Goal: Task Accomplishment & Management: Manage account settings

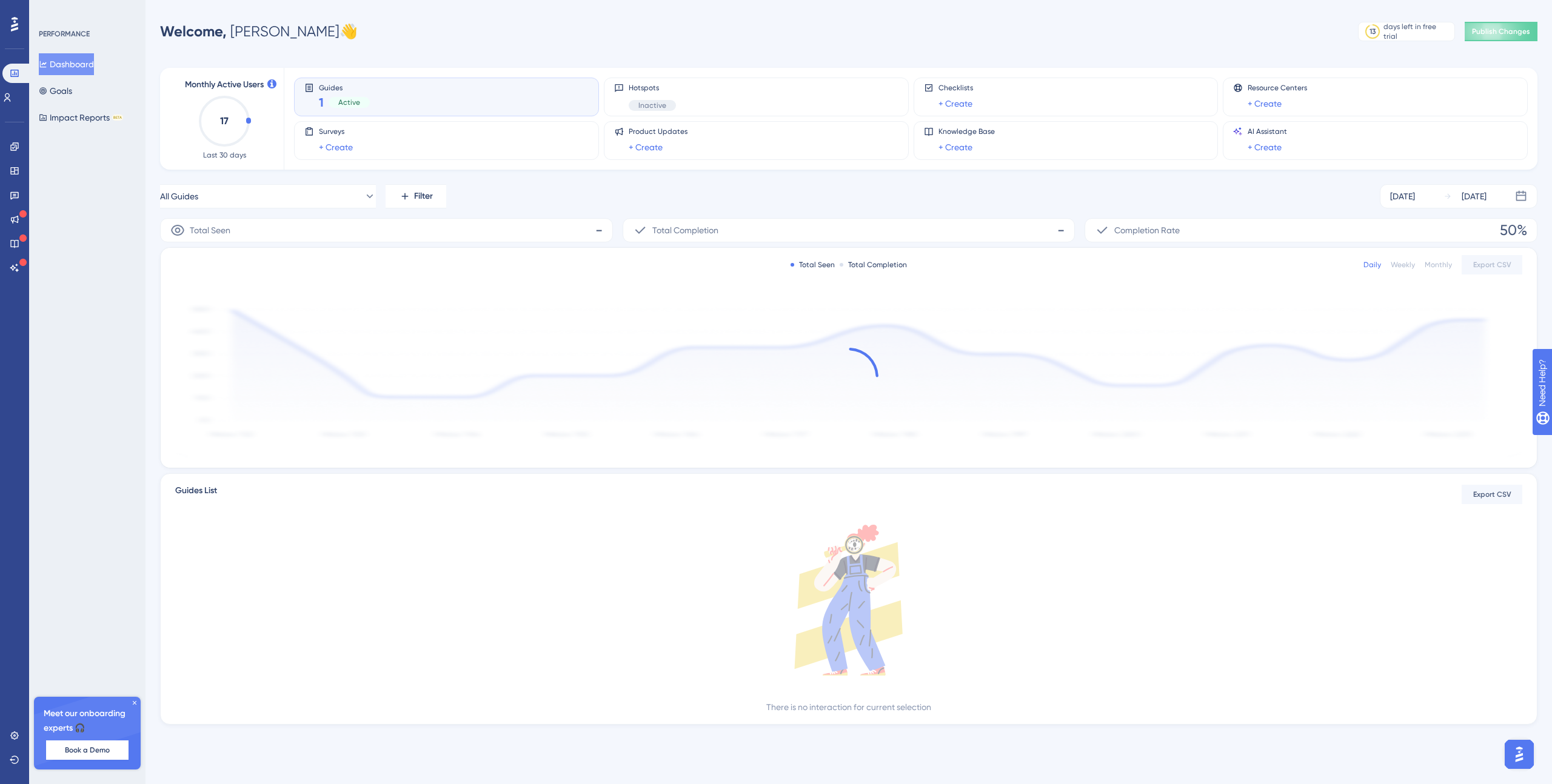
click at [366, 92] on div "Guides 1 Active" at bounding box center [344, 97] width 51 height 28
click at [443, 147] on div "Surveys + Create" at bounding box center [446, 141] width 284 height 28
click at [1479, 33] on span "Publish Changes" at bounding box center [1501, 31] width 58 height 10
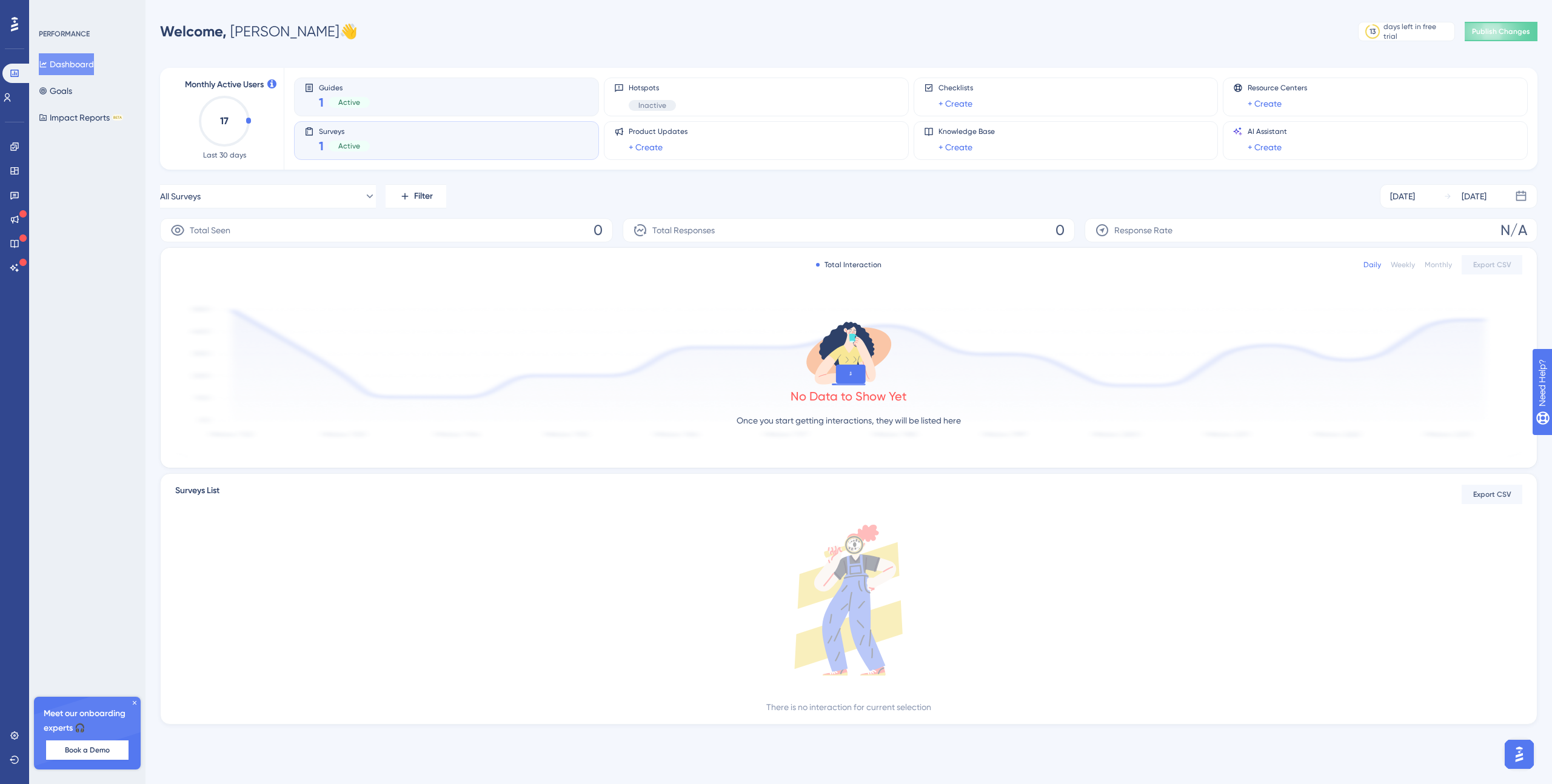
click at [378, 105] on div "Guides 1 Active" at bounding box center [446, 97] width 284 height 28
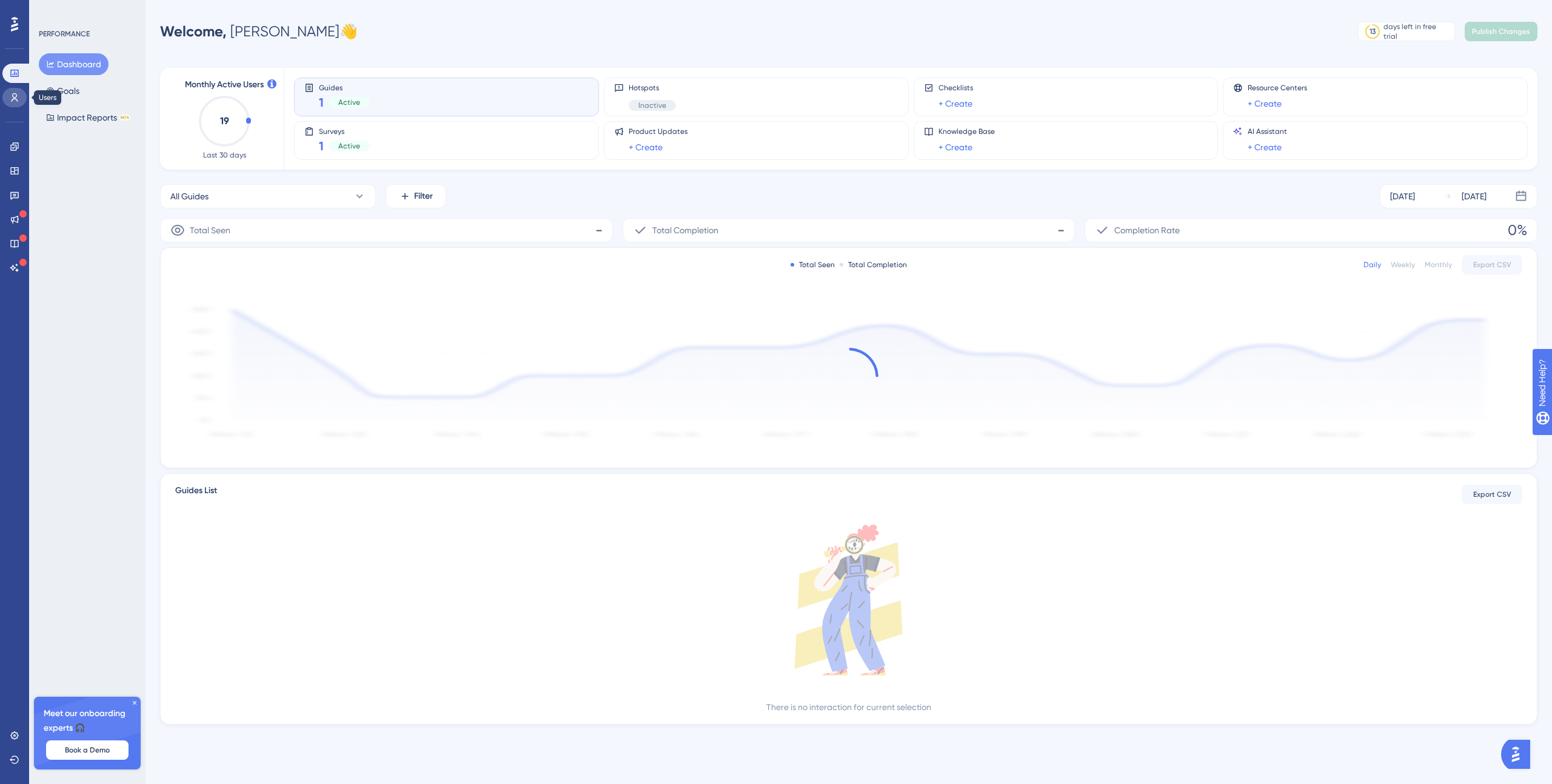
click at [14, 94] on icon at bounding box center [14, 97] width 10 height 10
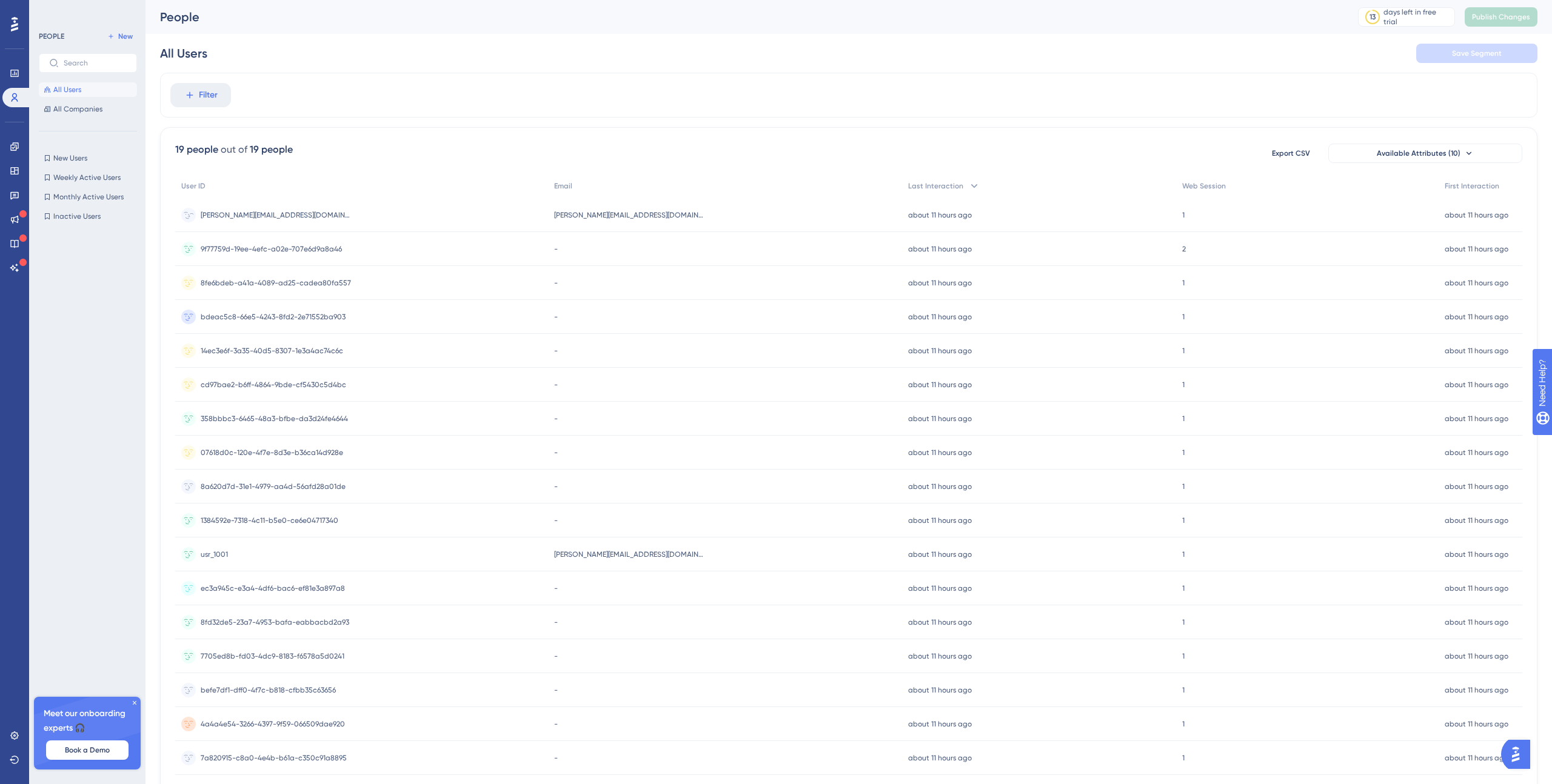
click at [236, 213] on span "[PERSON_NAME][EMAIL_ADDRESS][DOMAIN_NAME]" at bounding box center [276, 215] width 151 height 10
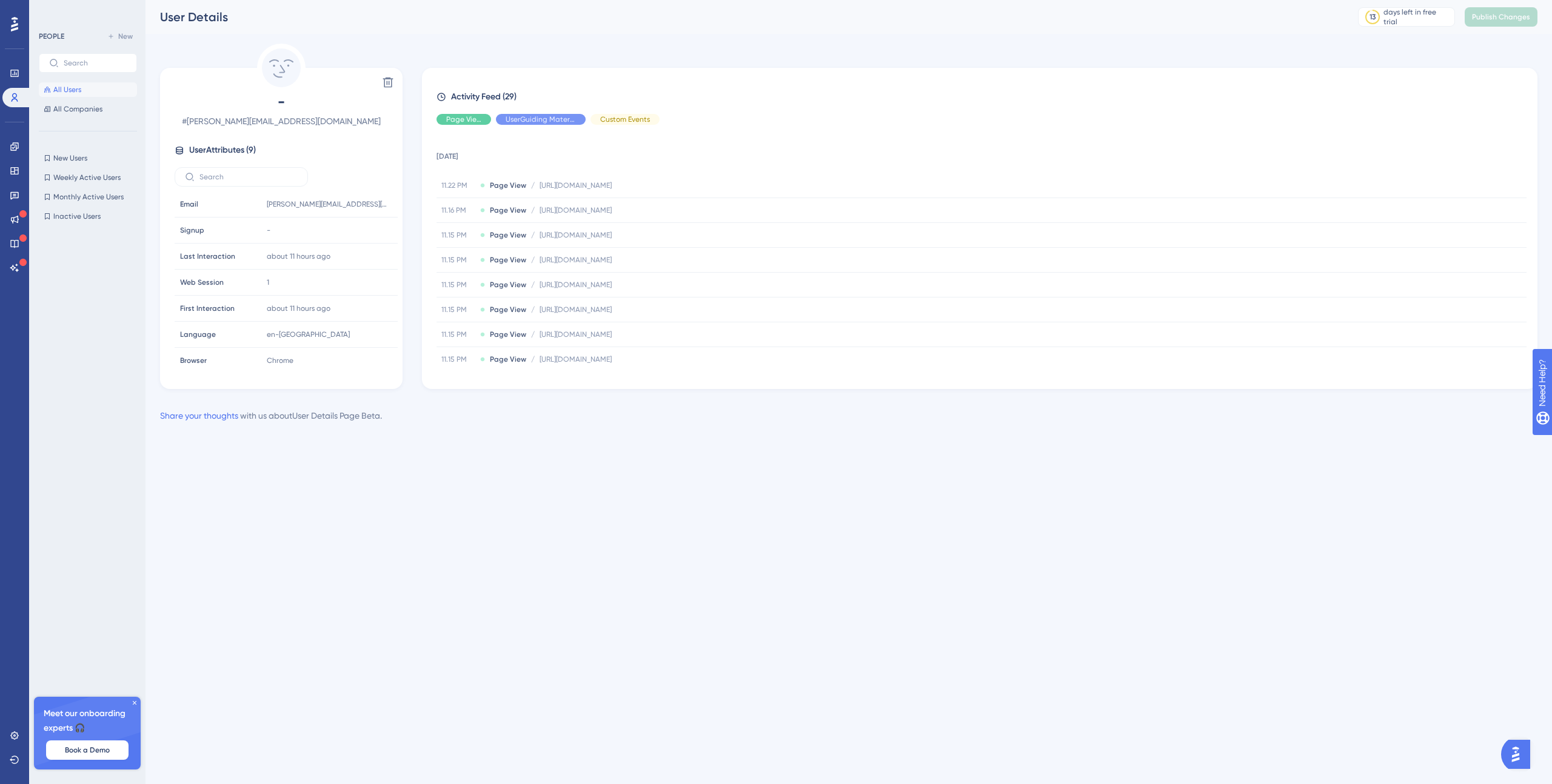
click at [8, 27] on div at bounding box center [15, 24] width 19 height 19
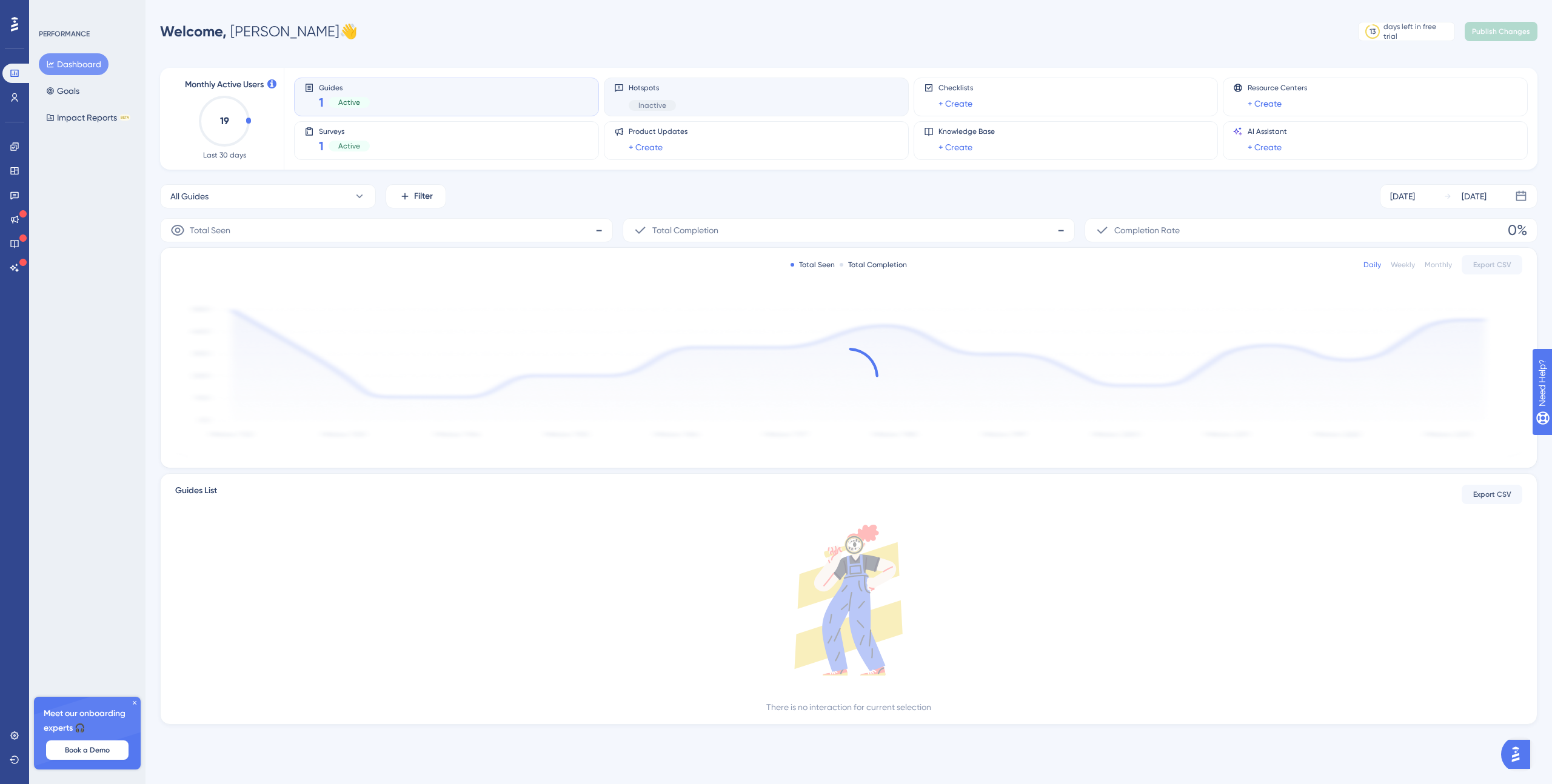
click at [639, 97] on div "Hotspots Inactive" at bounding box center [652, 97] width 47 height 28
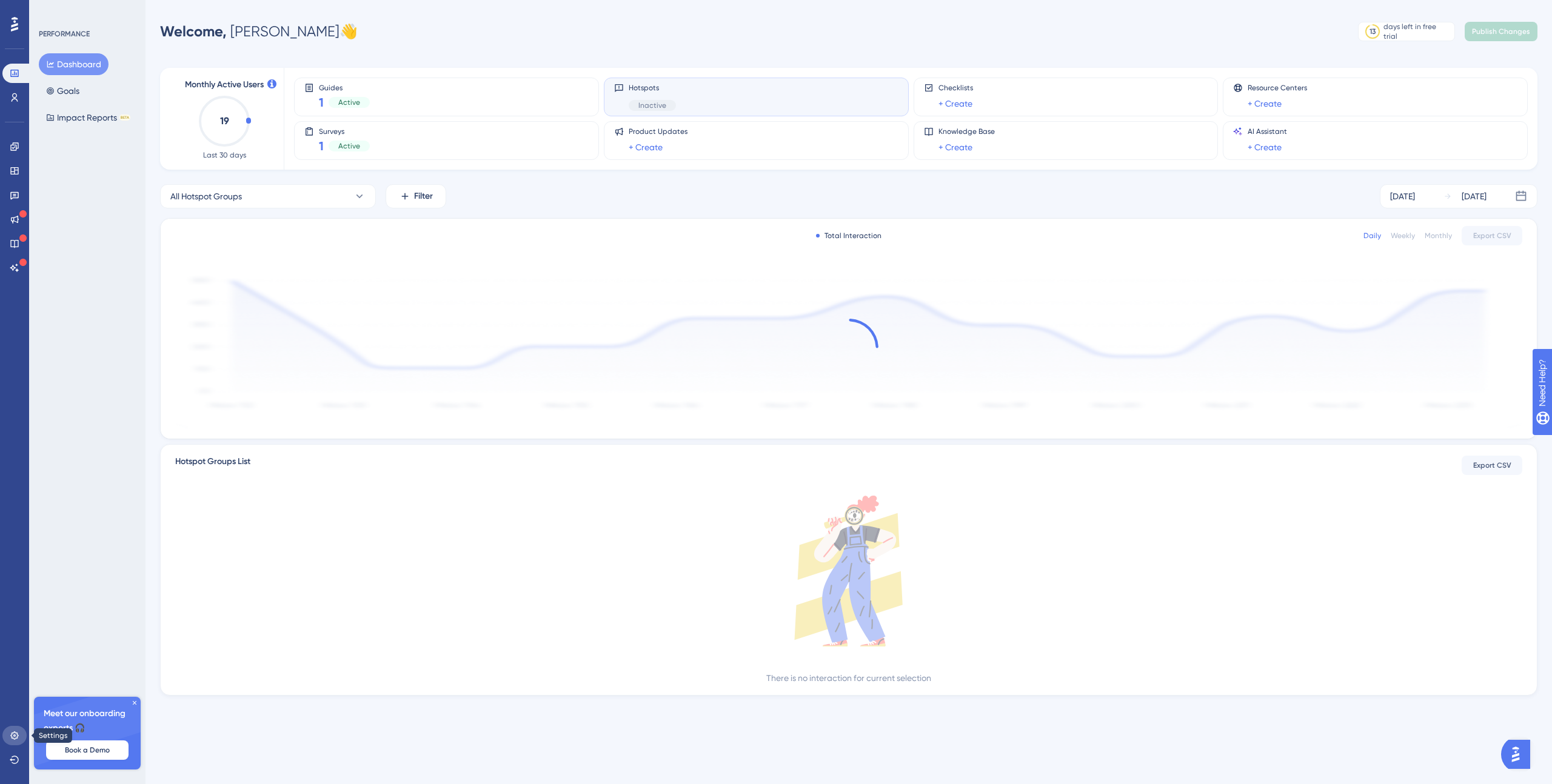
click at [15, 728] on link at bounding box center [15, 735] width 24 height 19
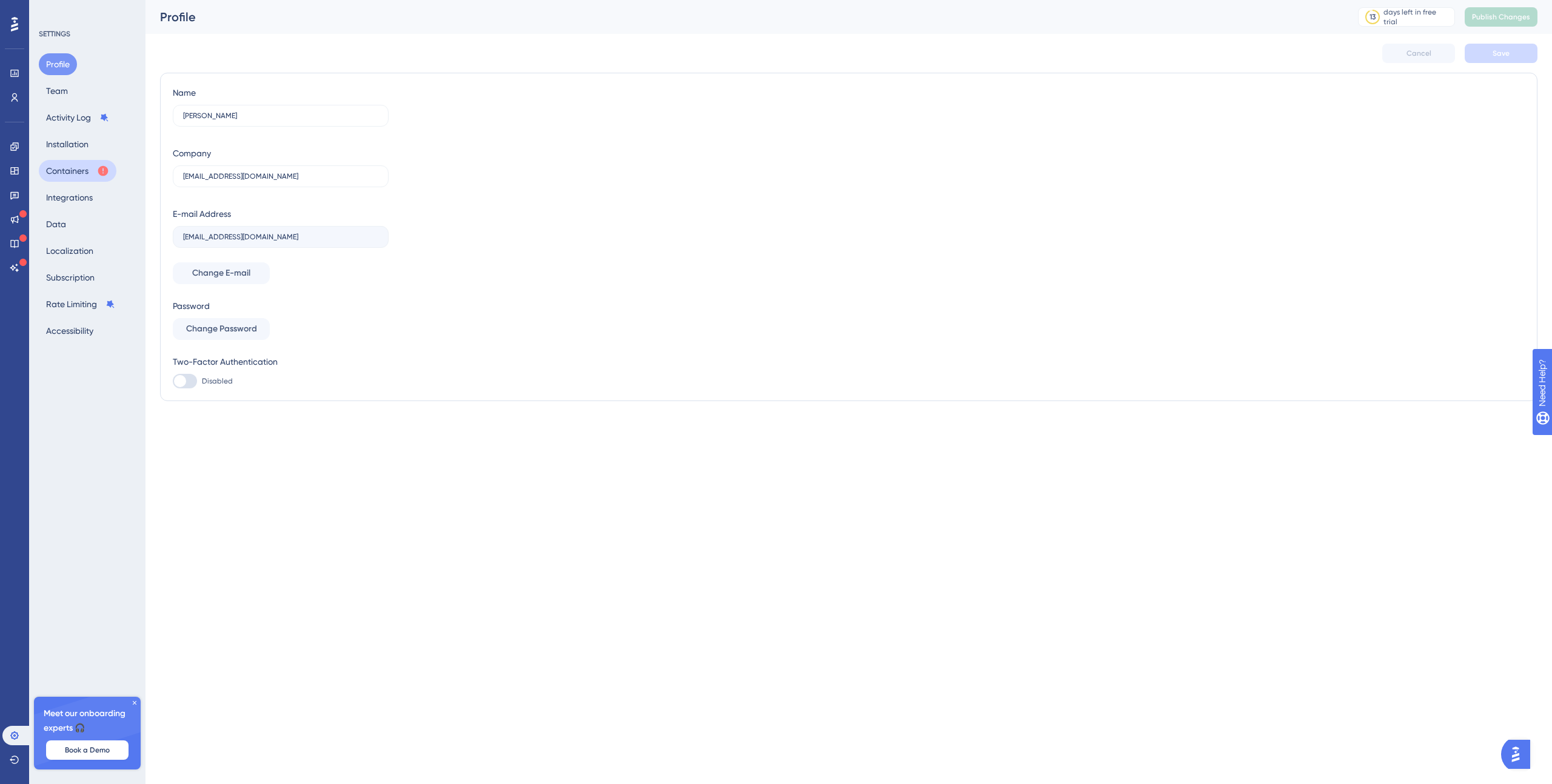
click at [72, 166] on button "Containers" at bounding box center [77, 170] width 77 height 22
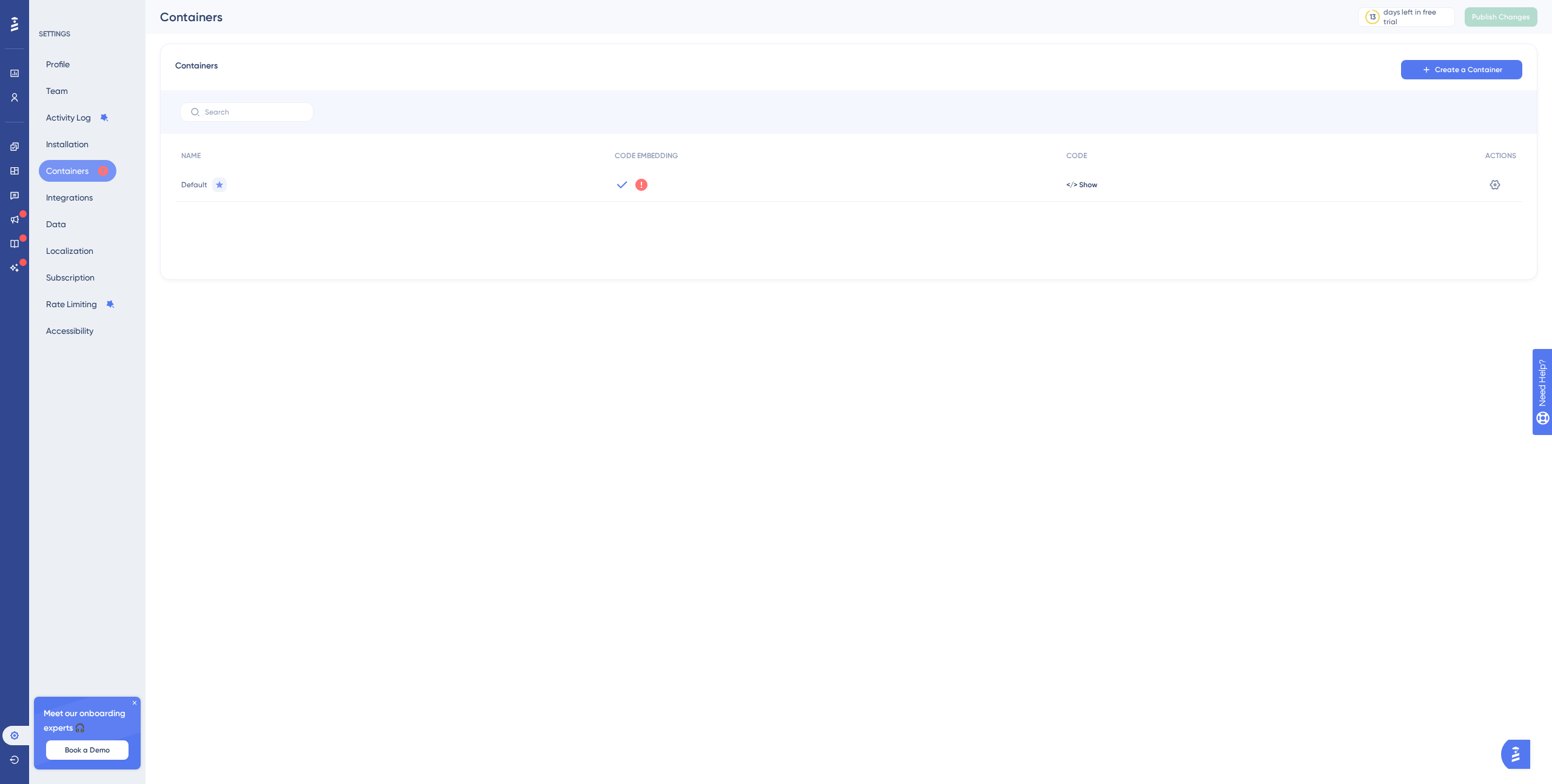
click at [640, 184] on icon at bounding box center [642, 185] width 12 height 12
click at [720, 230] on span "Got It" at bounding box center [722, 233] width 19 height 10
click at [69, 136] on button "Installation" at bounding box center [68, 143] width 57 height 22
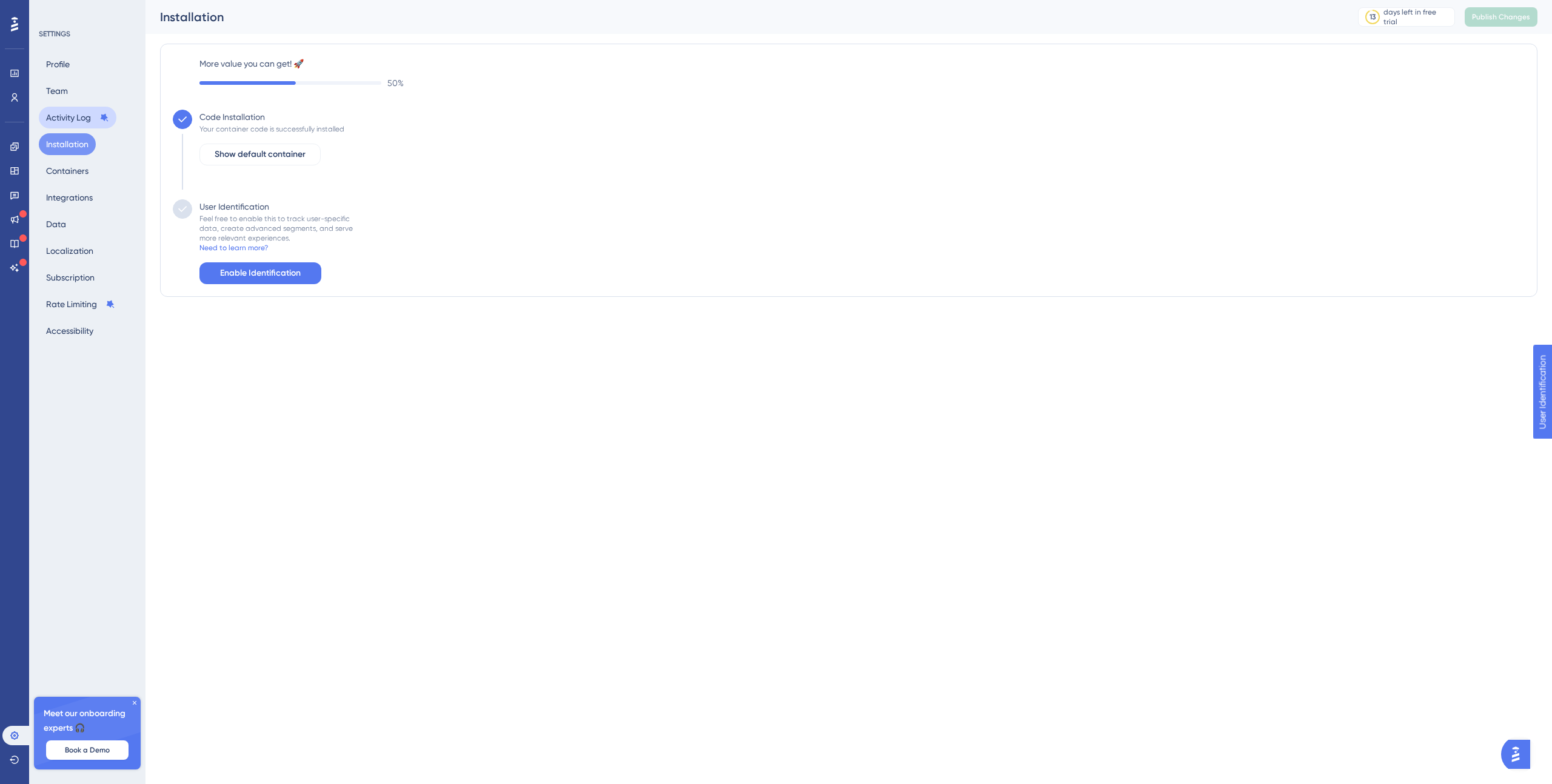
click at [65, 119] on button "Activity Log" at bounding box center [77, 117] width 77 height 22
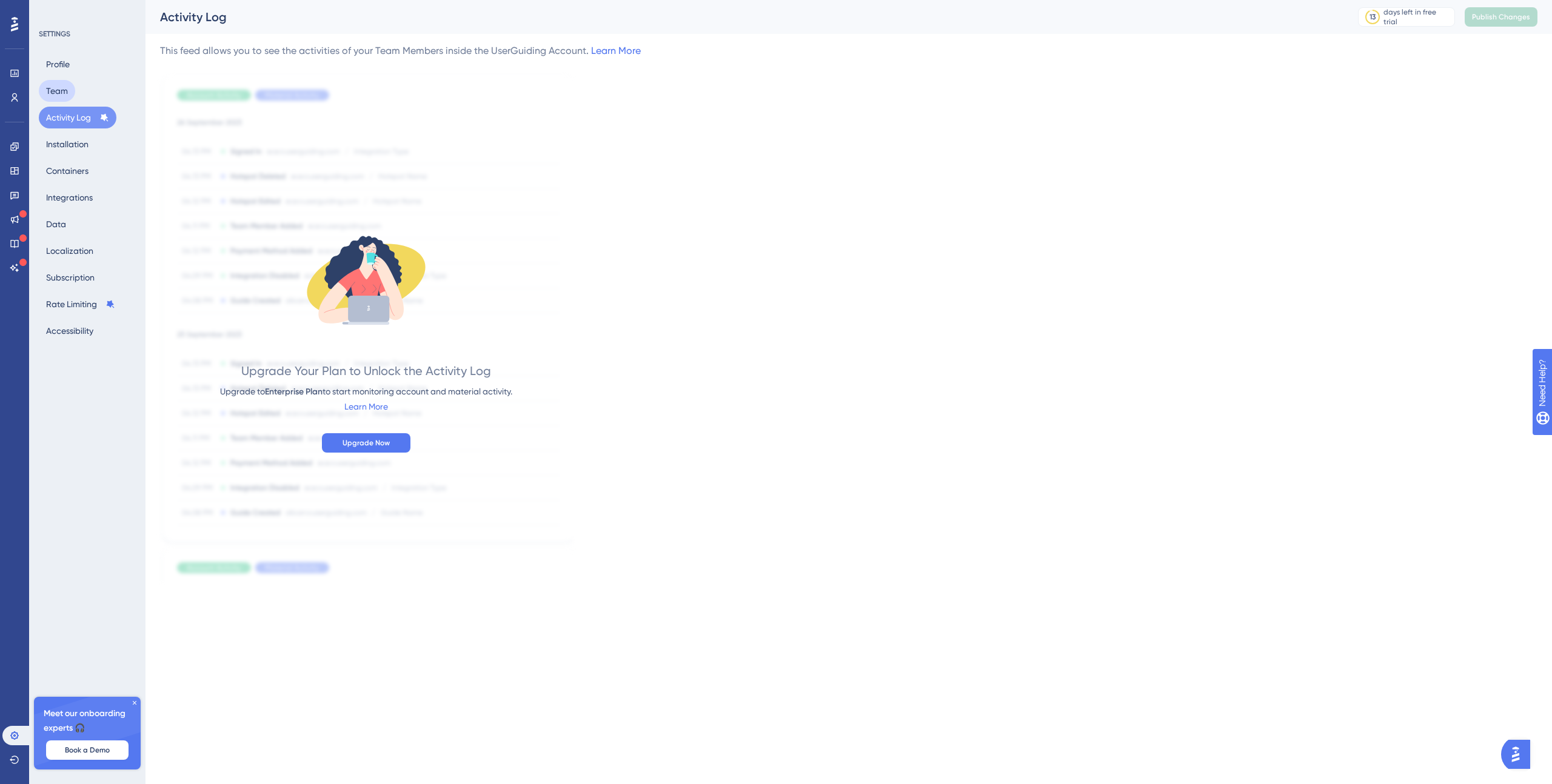
click at [59, 93] on button "Team" at bounding box center [57, 90] width 37 height 22
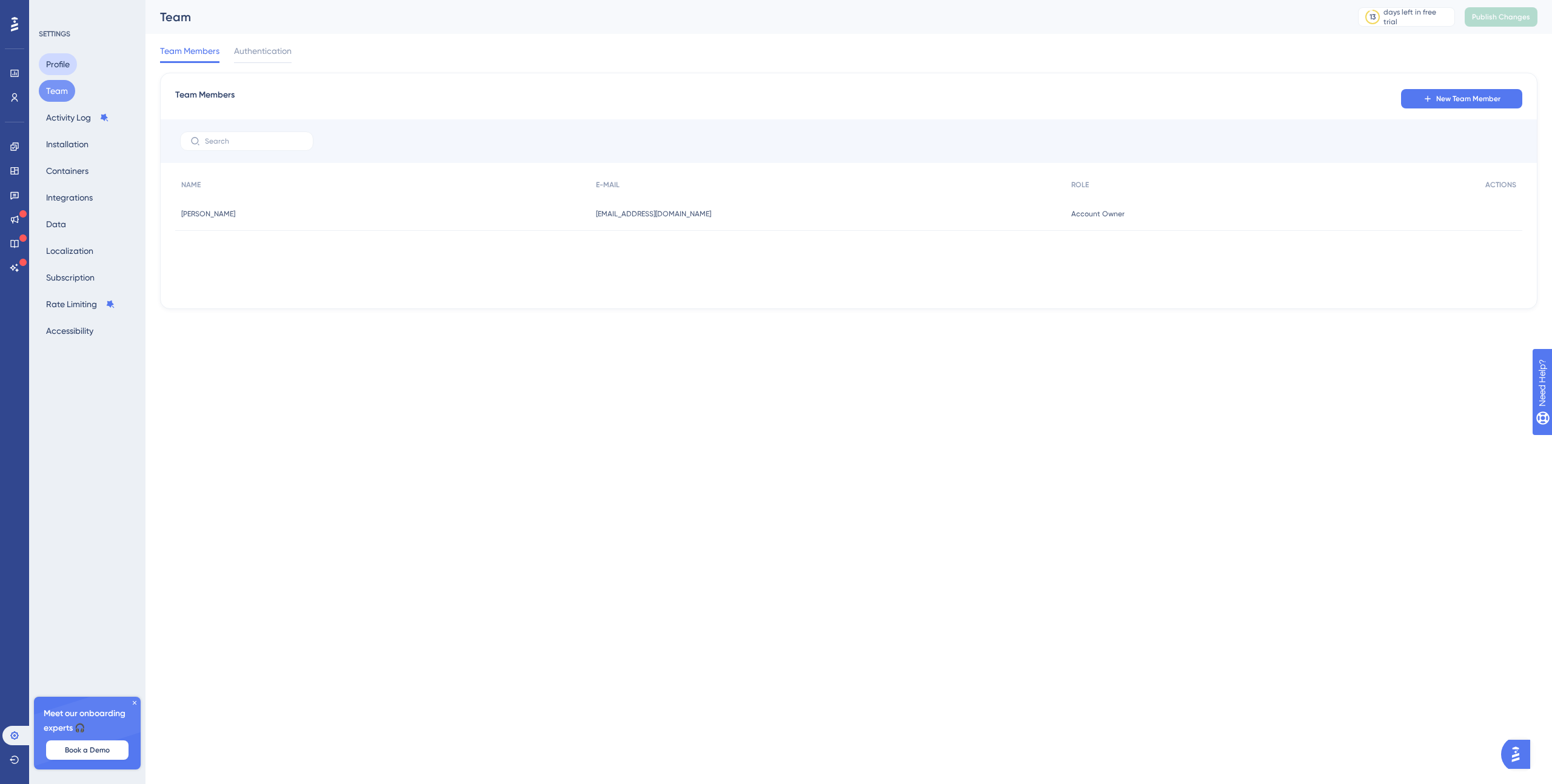
click at [57, 72] on button "Profile" at bounding box center [58, 63] width 38 height 22
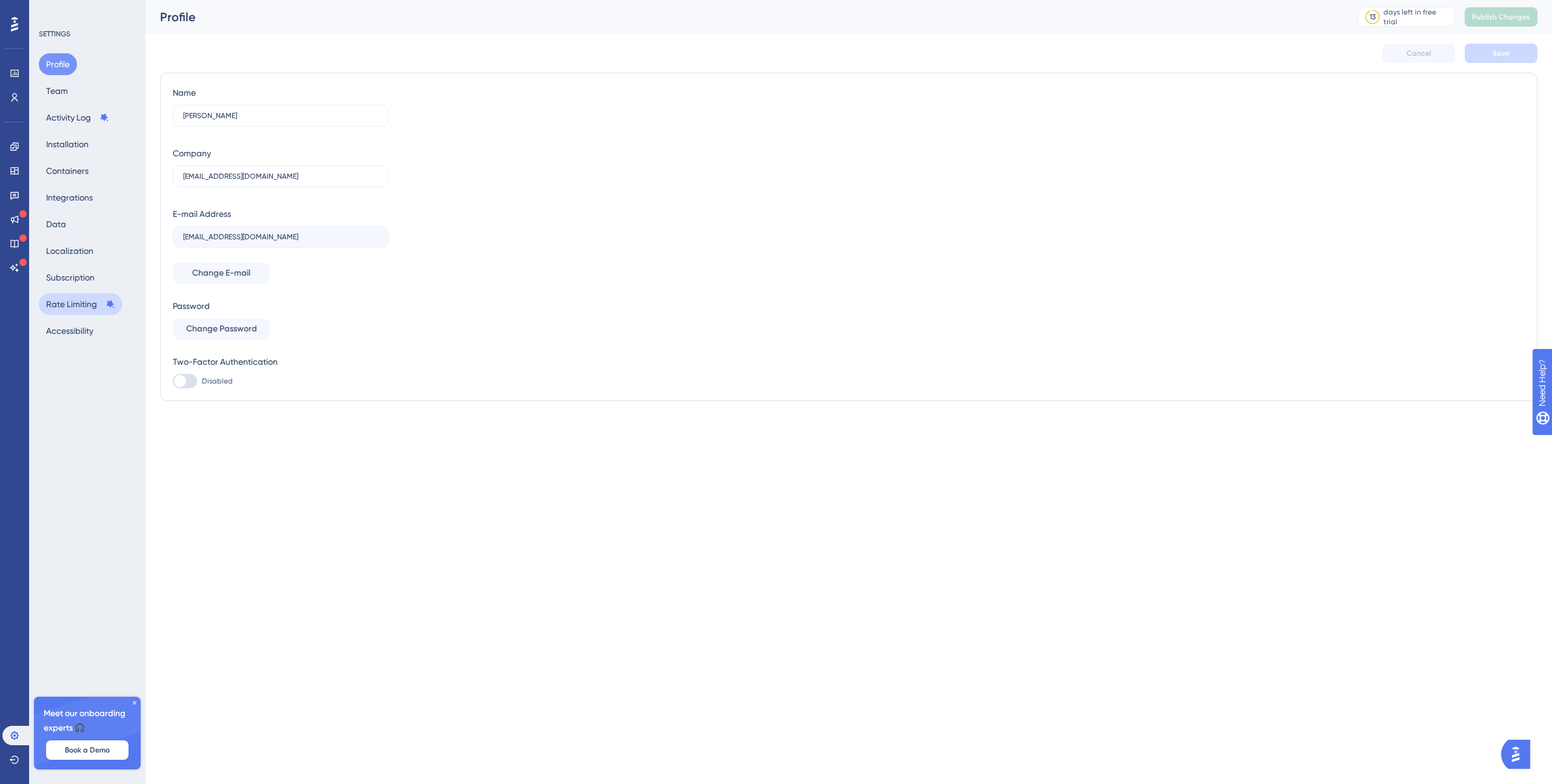
click at [57, 299] on button "Rate Limiting" at bounding box center [81, 303] width 83 height 22
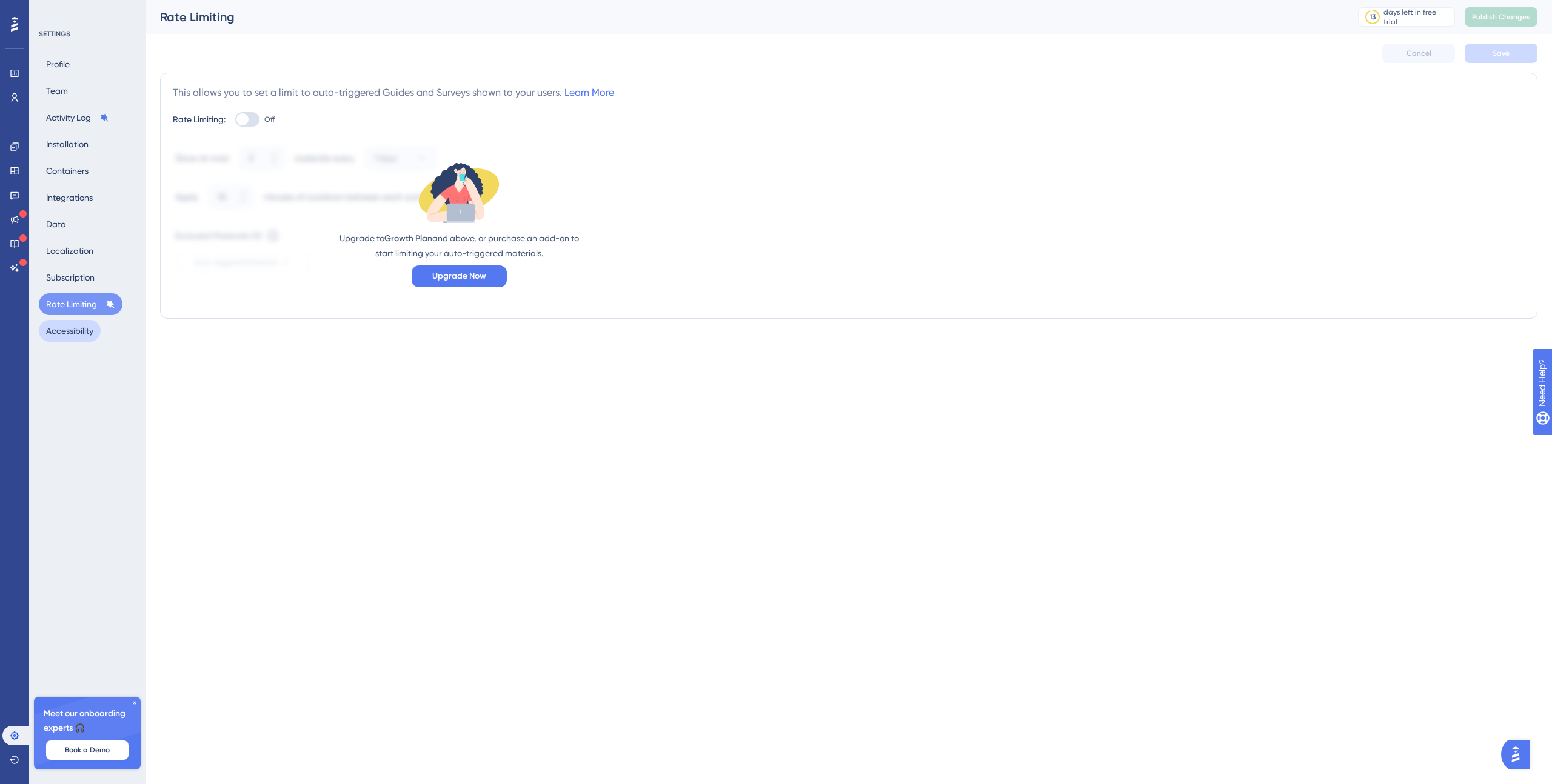
click at [60, 329] on button "Accessibility" at bounding box center [70, 330] width 62 height 22
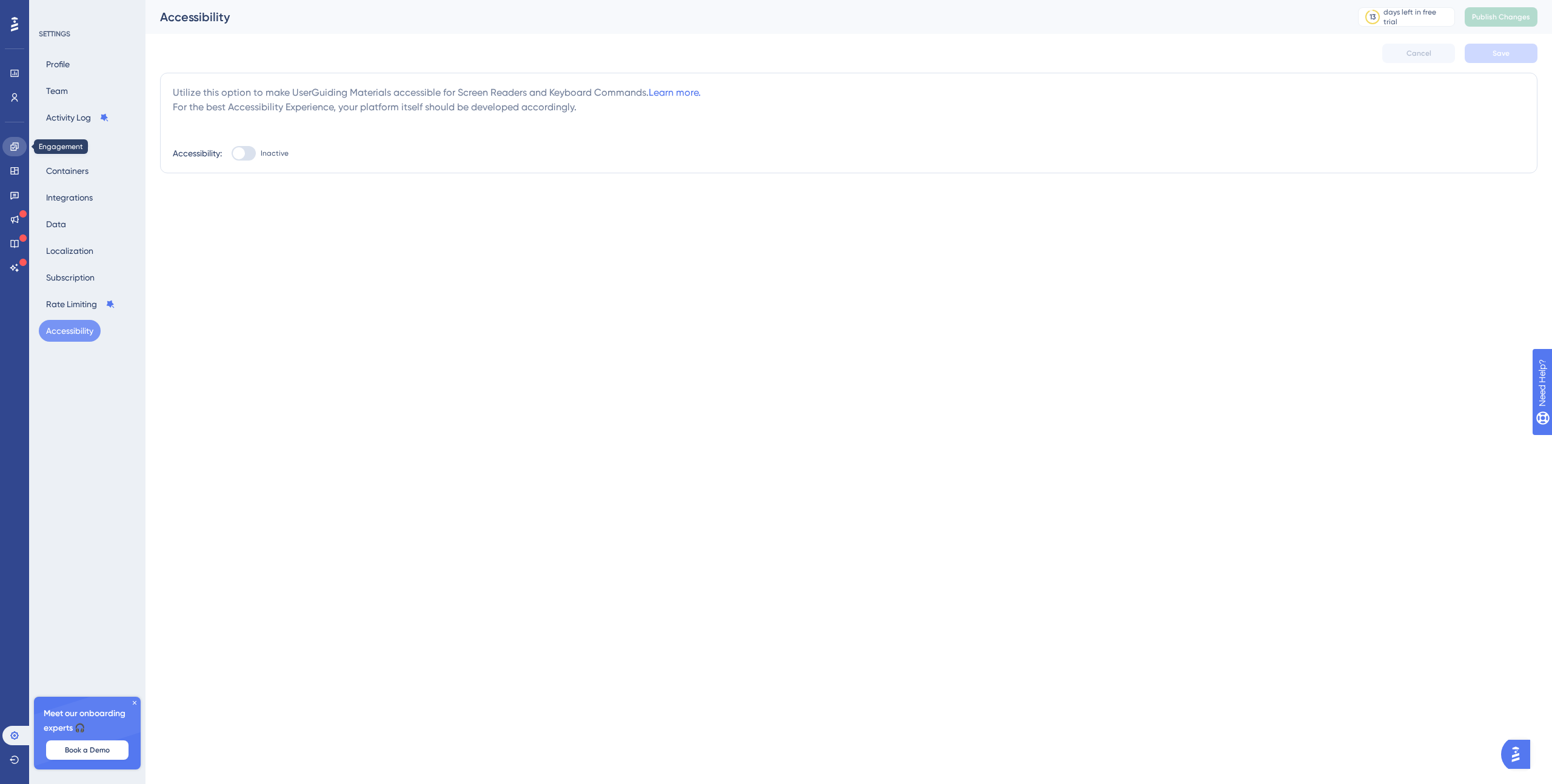
click at [17, 143] on icon at bounding box center [14, 146] width 8 height 8
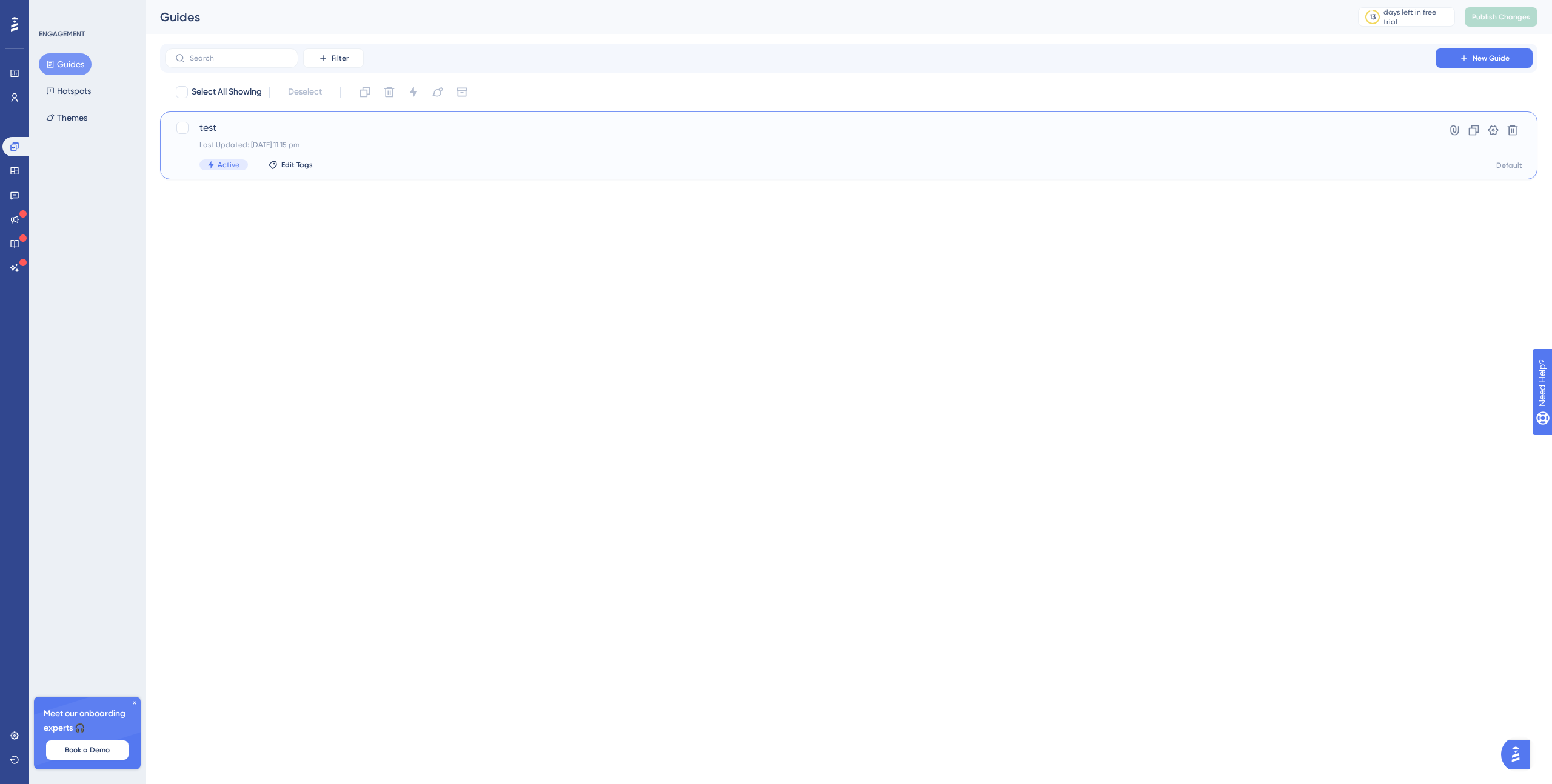
click at [428, 154] on div "test Last Updated: 24 Sept 2025 11:15 pm Active Edit Tags" at bounding box center [800, 145] width 1202 height 50
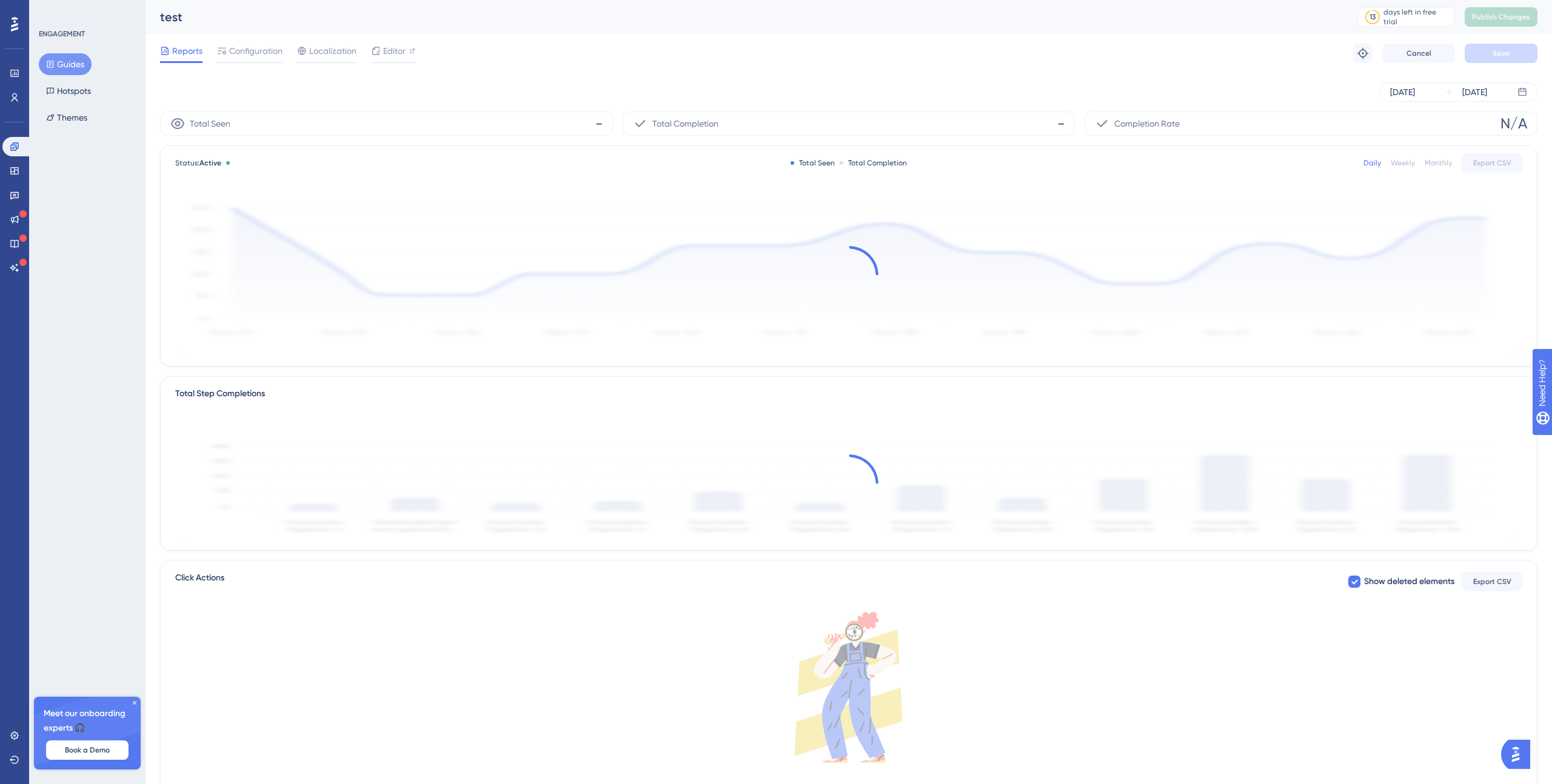
click at [239, 83] on div "Sep 24 2025 Sep 25 2025" at bounding box center [849, 92] width 1377 height 19
click at [53, 39] on div "ENGAGEMENT Guides Hotspots Themes" at bounding box center [88, 78] width 98 height 99
click at [55, 35] on div "ENGAGEMENT" at bounding box center [62, 33] width 46 height 10
click at [13, 29] on icon at bounding box center [15, 24] width 7 height 15
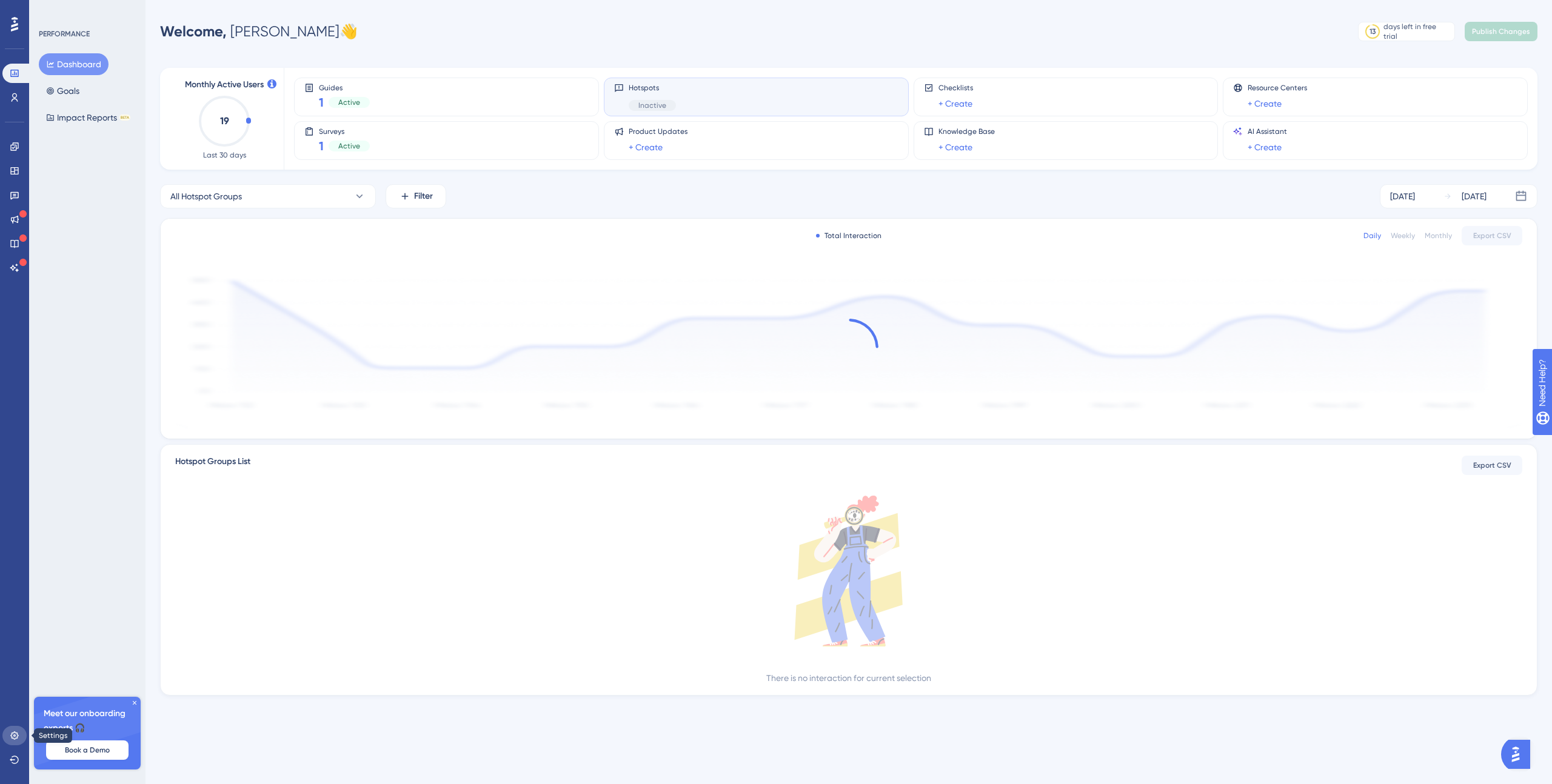
click at [14, 727] on link at bounding box center [15, 735] width 24 height 19
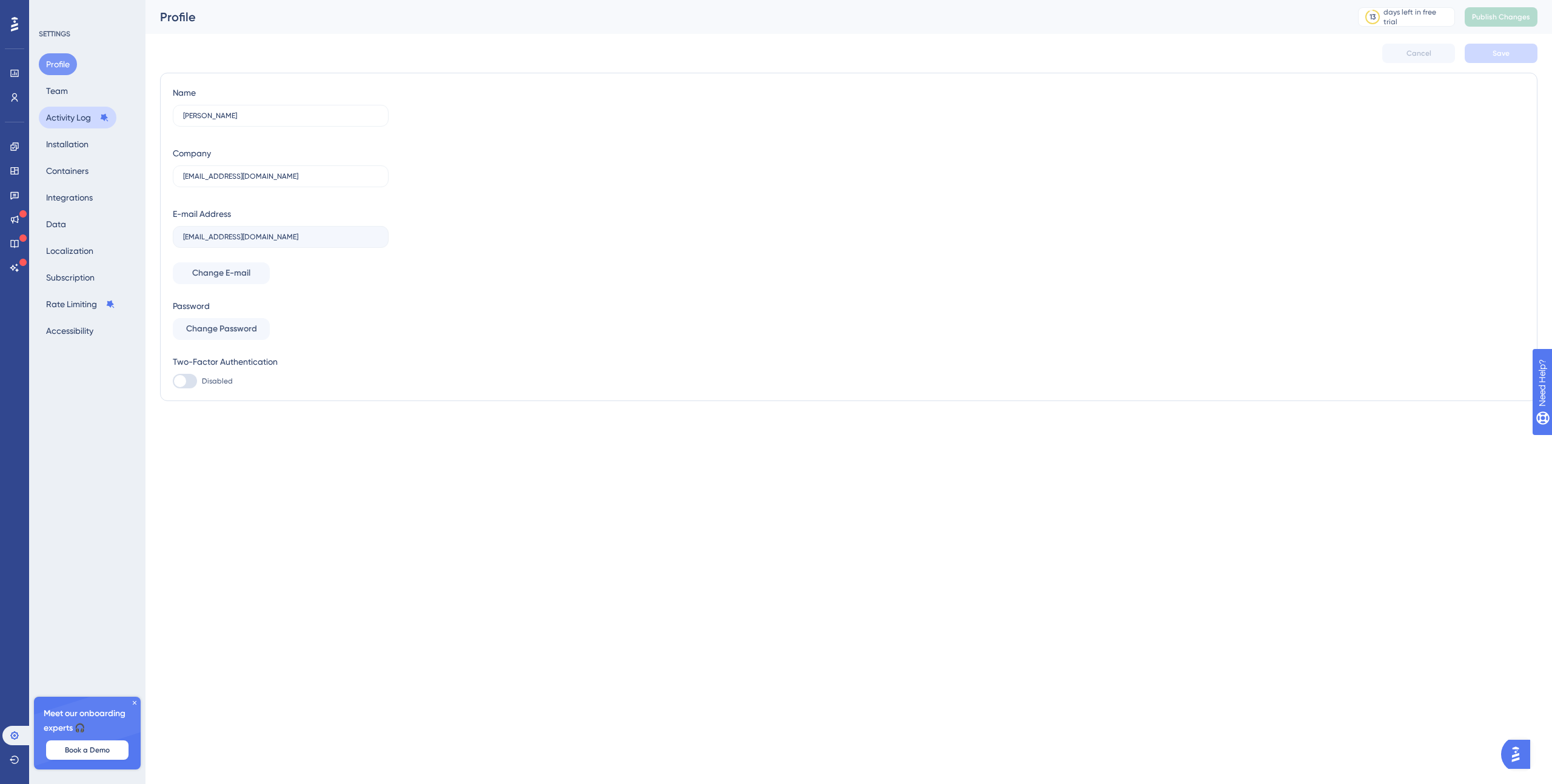
click at [74, 115] on button "Activity Log" at bounding box center [77, 117] width 77 height 22
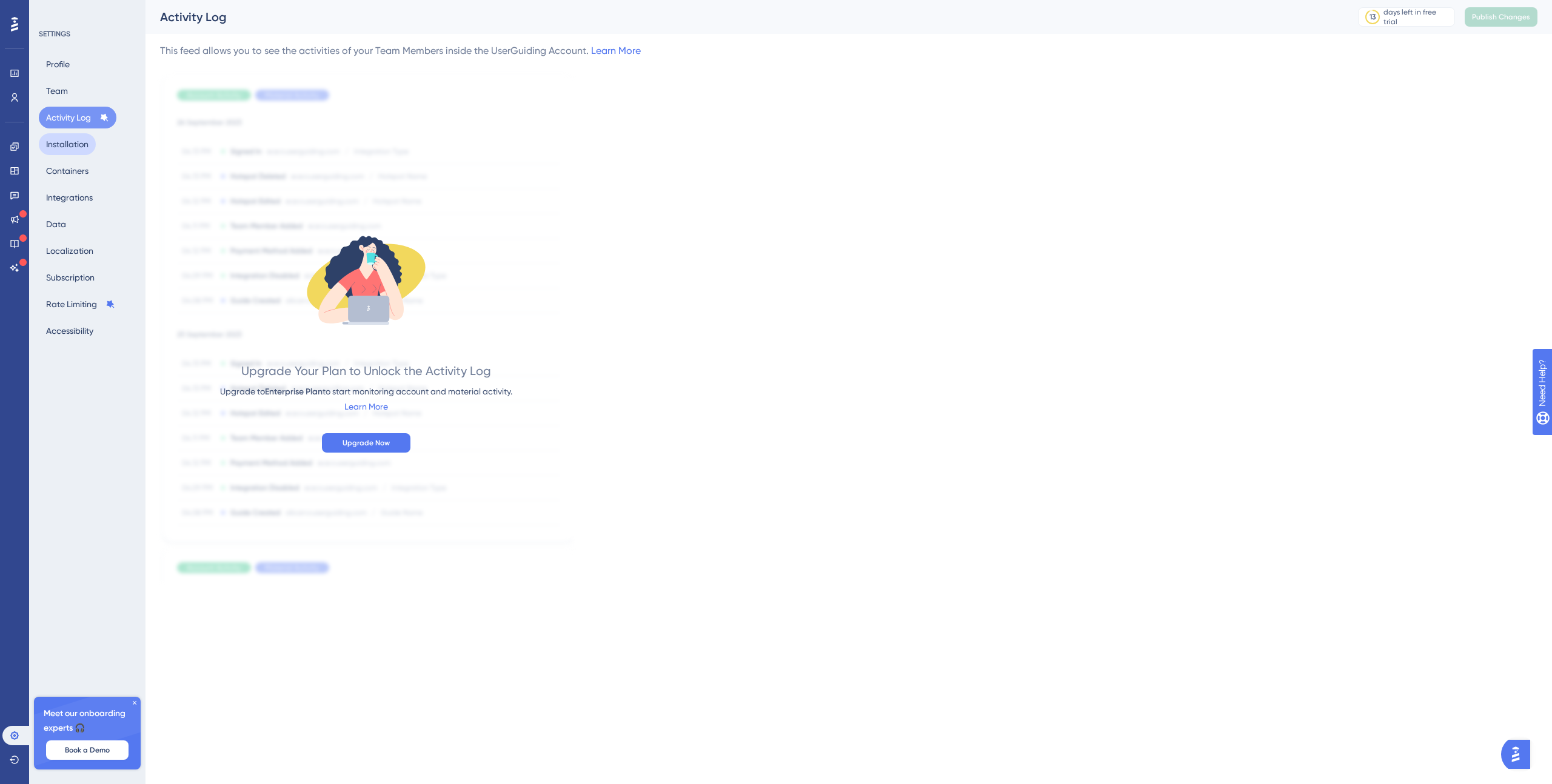
click at [72, 136] on button "Installation" at bounding box center [68, 143] width 57 height 22
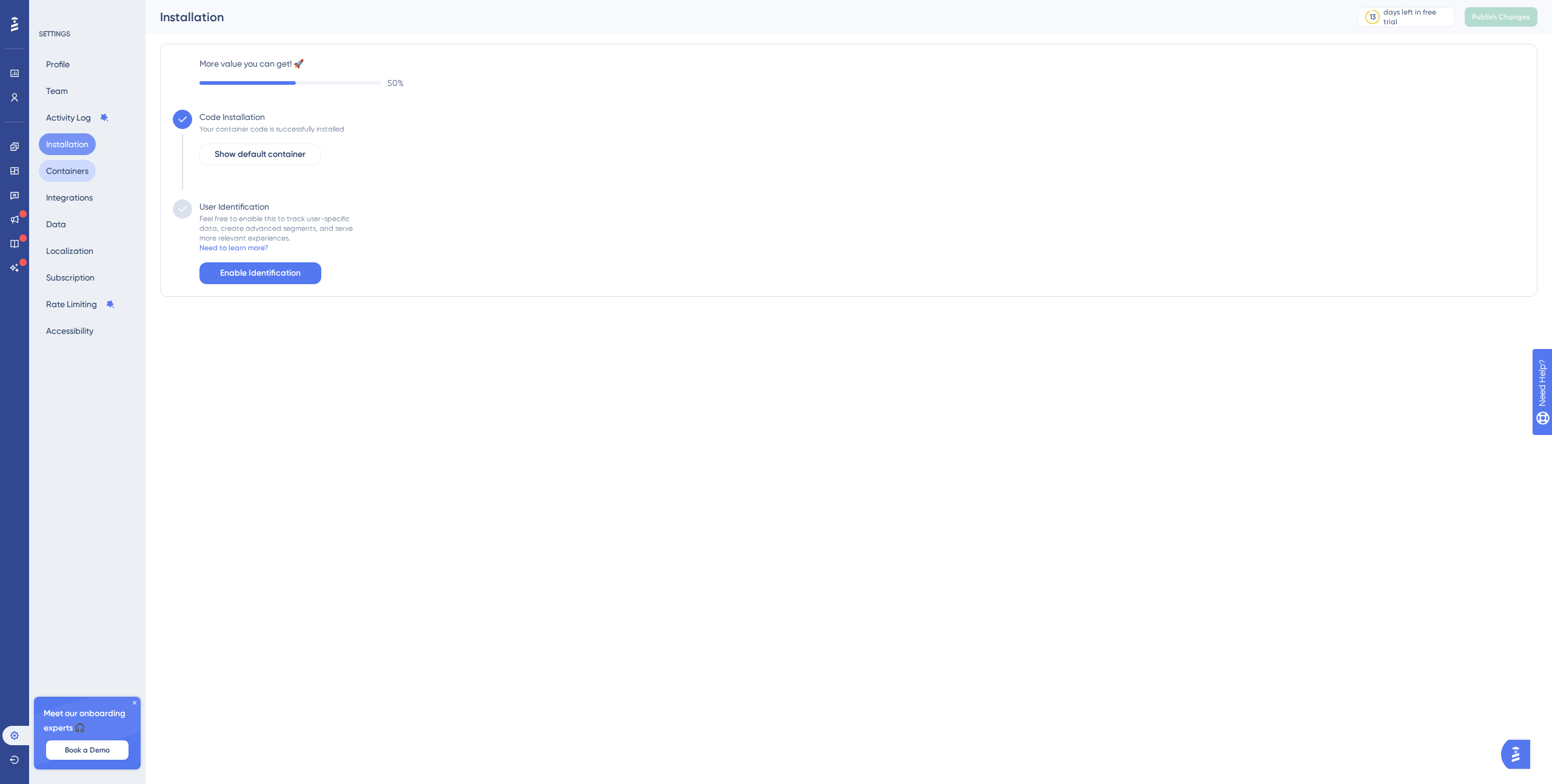
click at [72, 165] on button "Containers" at bounding box center [68, 170] width 57 height 22
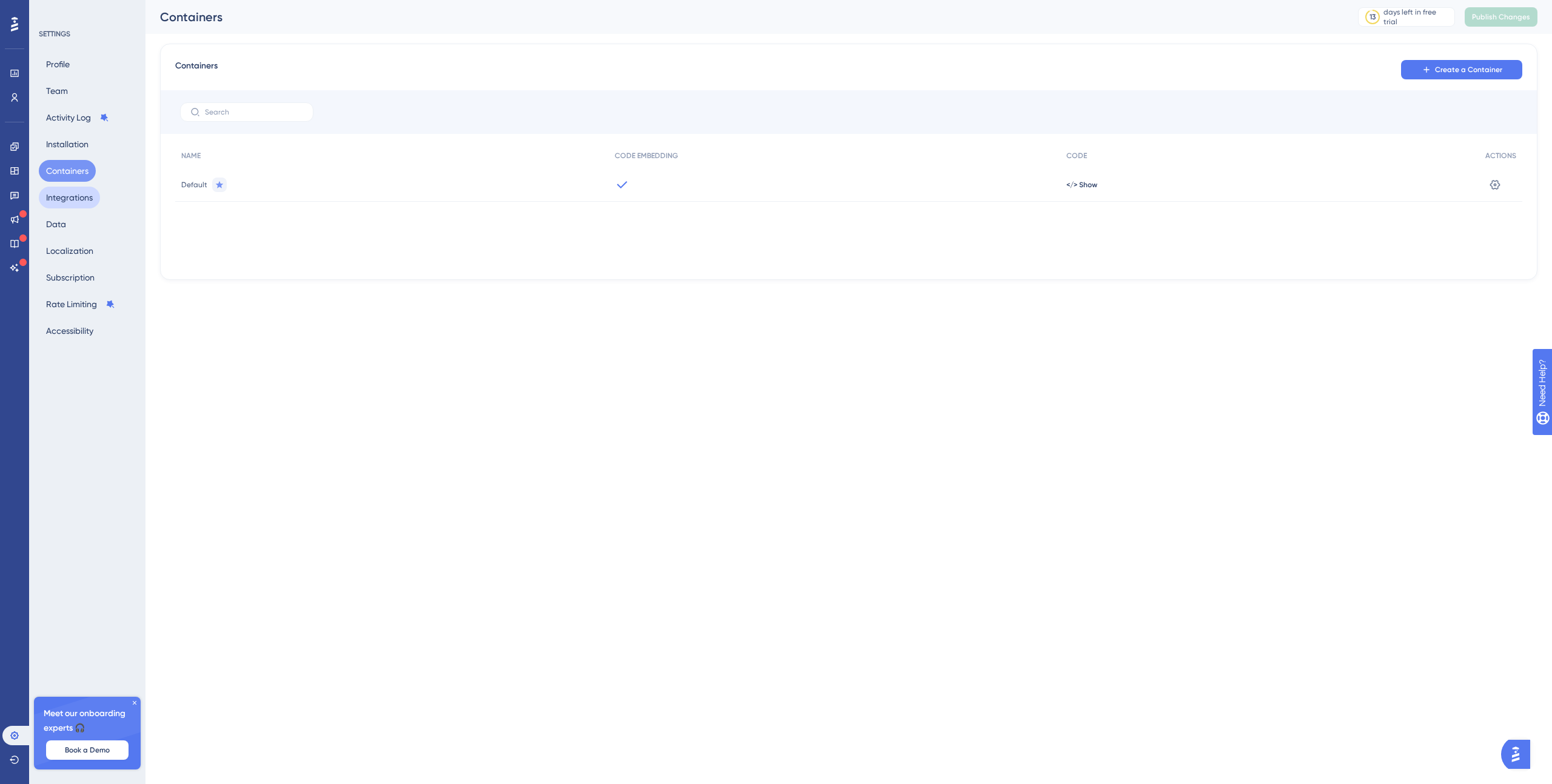
click at [70, 189] on button "Integrations" at bounding box center [70, 197] width 61 height 22
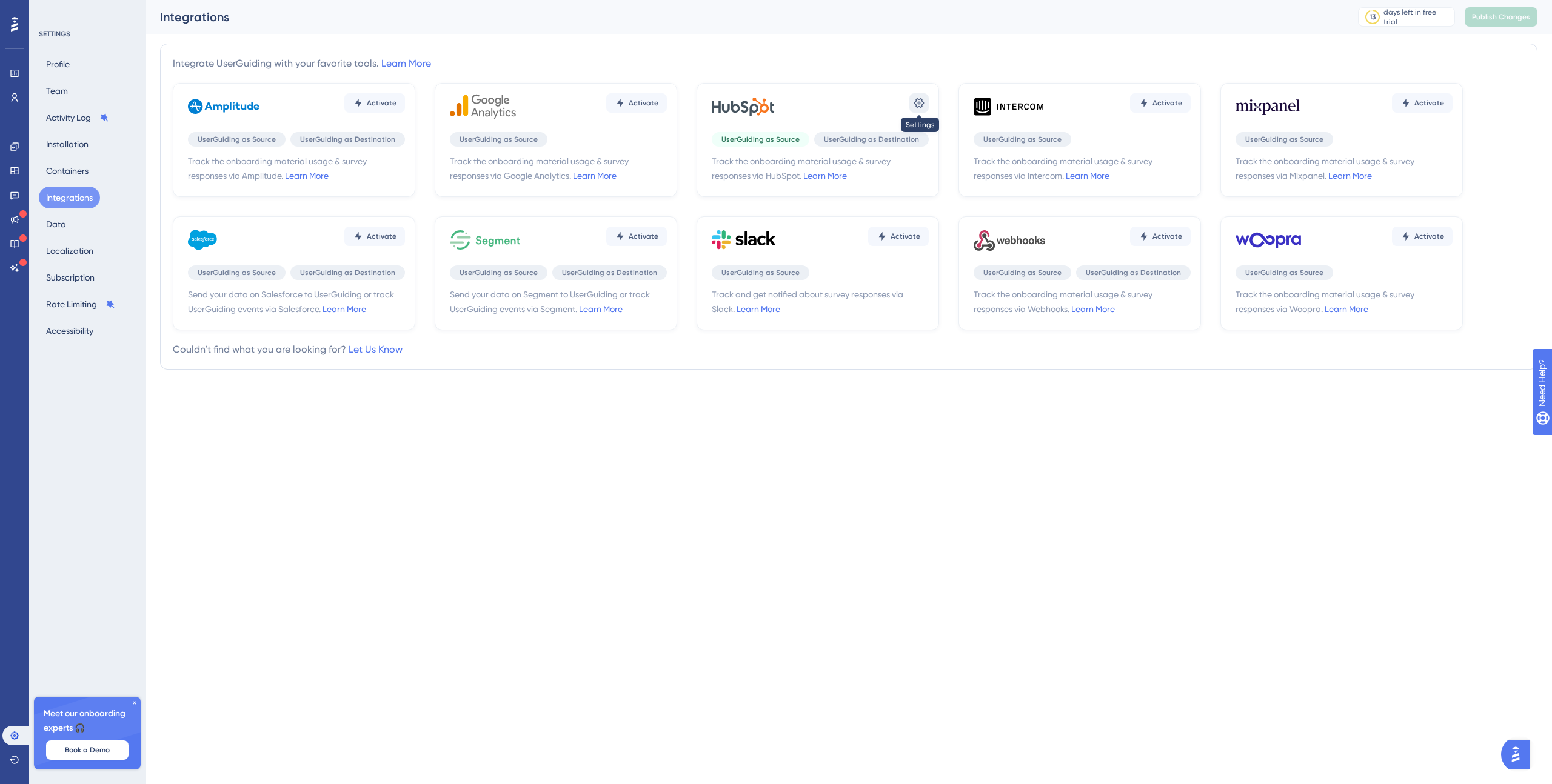
click at [917, 103] on icon at bounding box center [919, 103] width 12 height 12
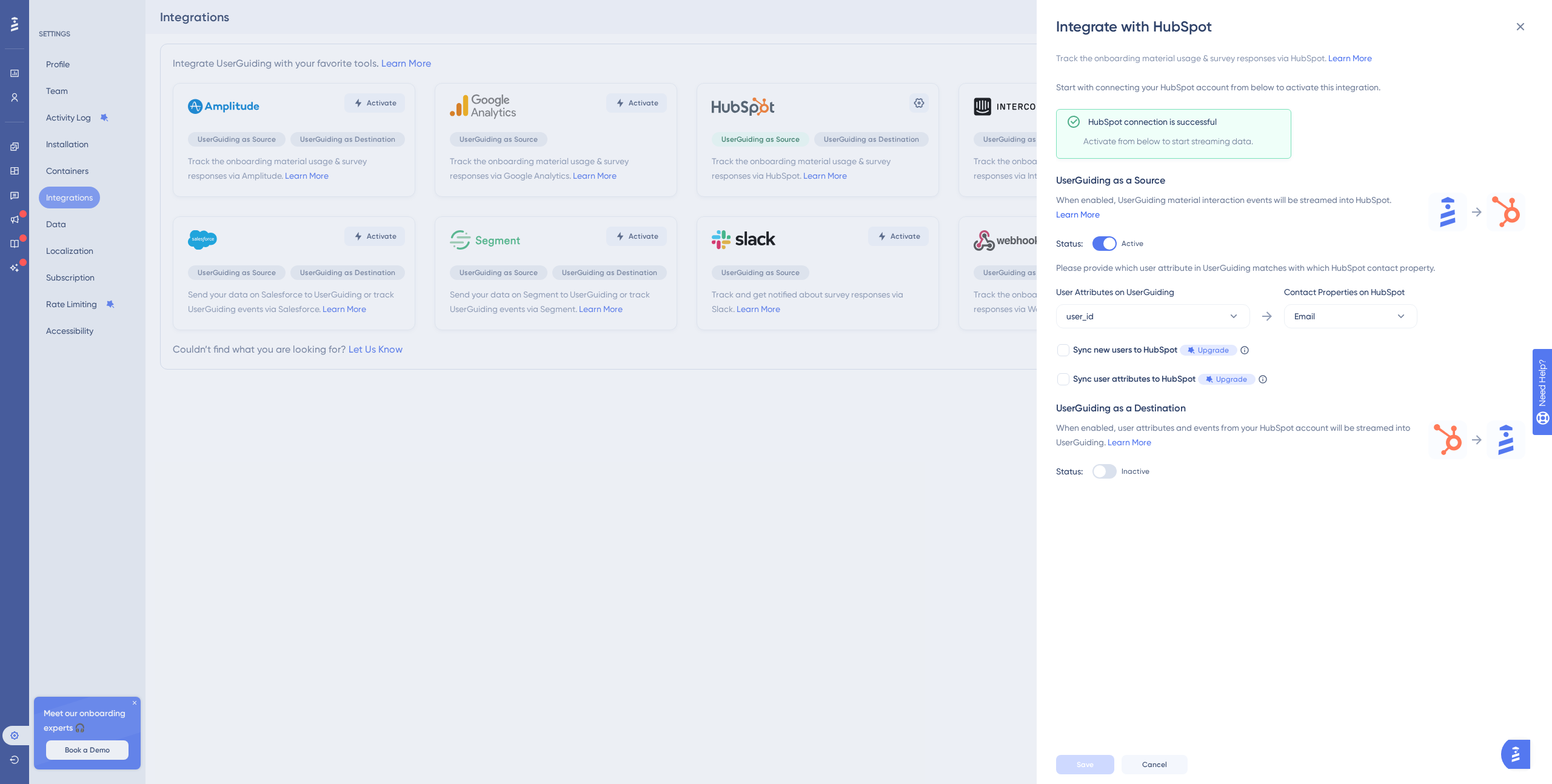
click at [1079, 210] on link "Learn More" at bounding box center [1078, 214] width 43 height 10
click at [899, 348] on div "Integrate with HubSpot Track the onboarding material usage & survey responses v…" at bounding box center [776, 392] width 1552 height 784
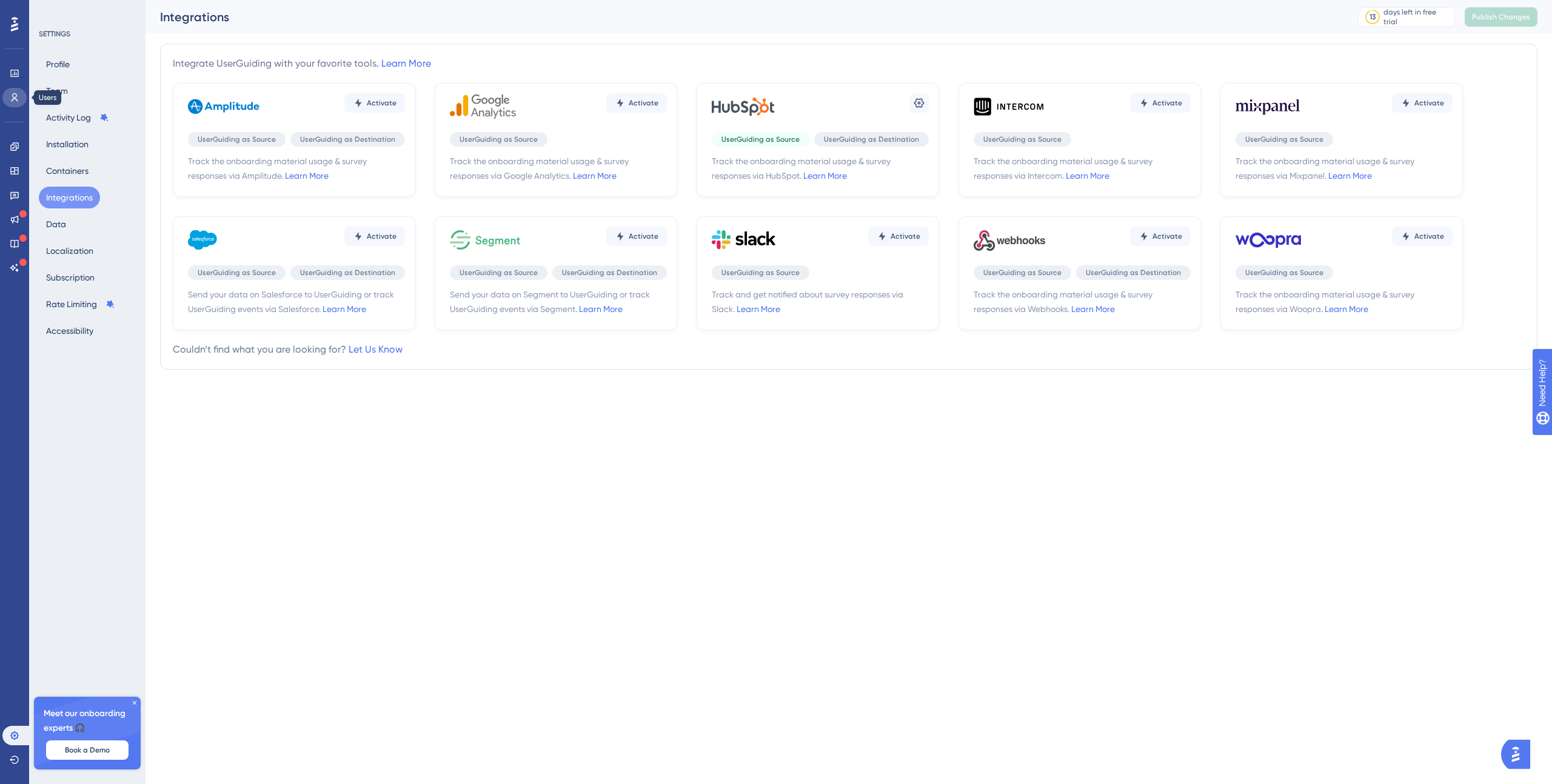
click at [10, 96] on icon at bounding box center [14, 97] width 10 height 10
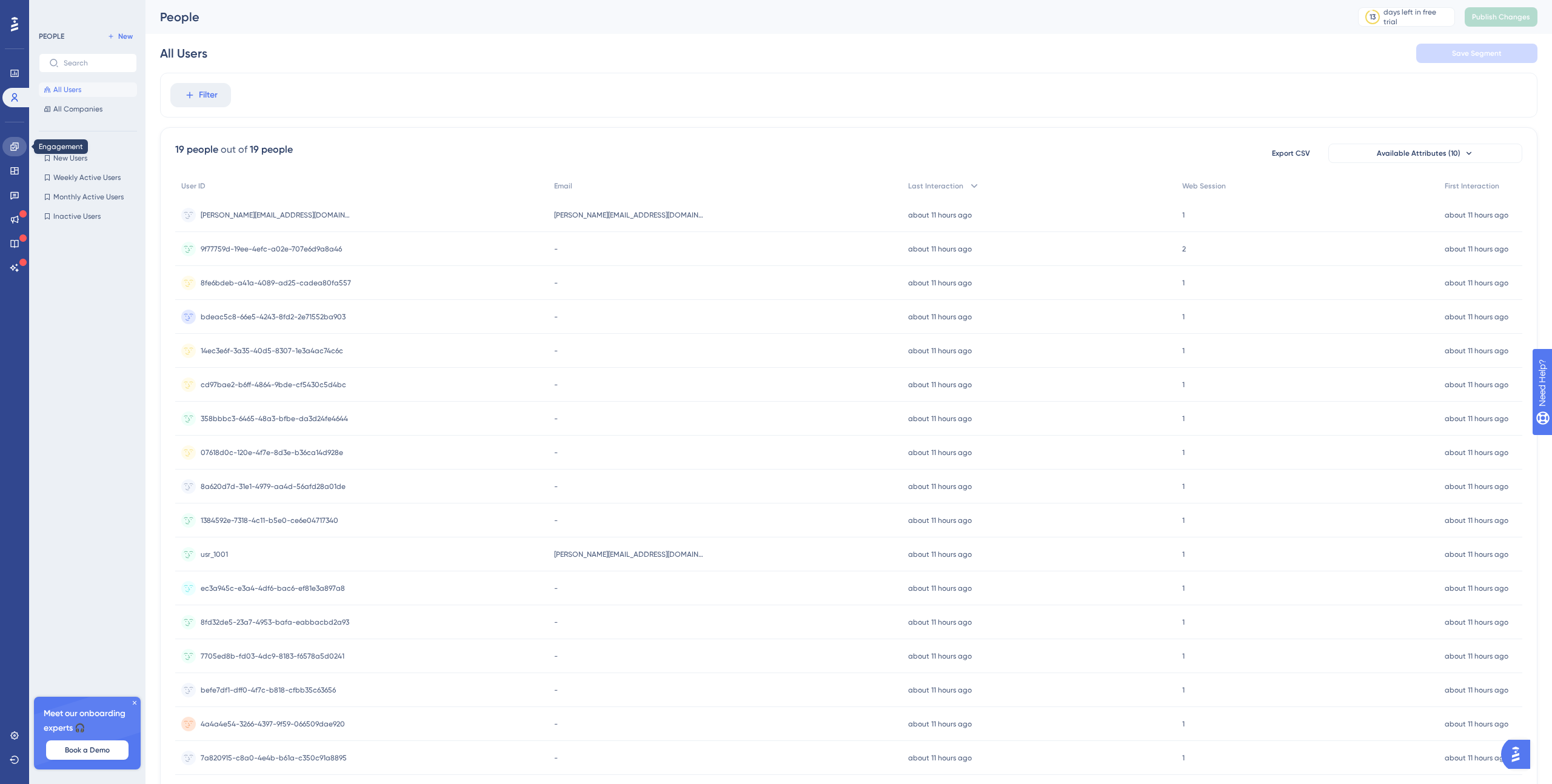
click at [15, 144] on icon at bounding box center [14, 146] width 10 height 10
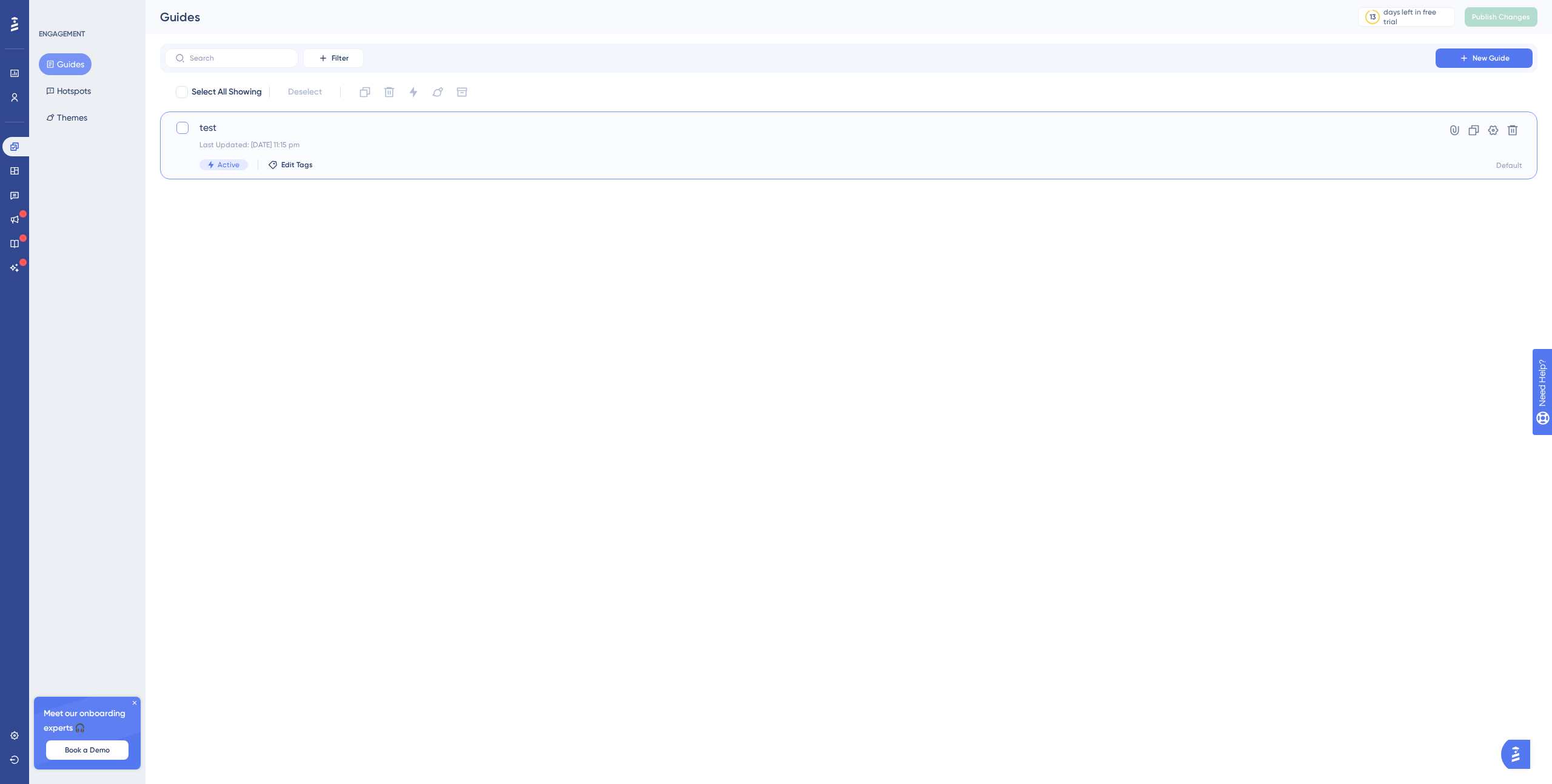
click at [186, 125] on div at bounding box center [183, 128] width 12 height 12
checkbox input "true"
click at [237, 151] on div "test Last Updated: 24 Sept 2025 11:15 pm Active Edit Tags" at bounding box center [800, 145] width 1202 height 50
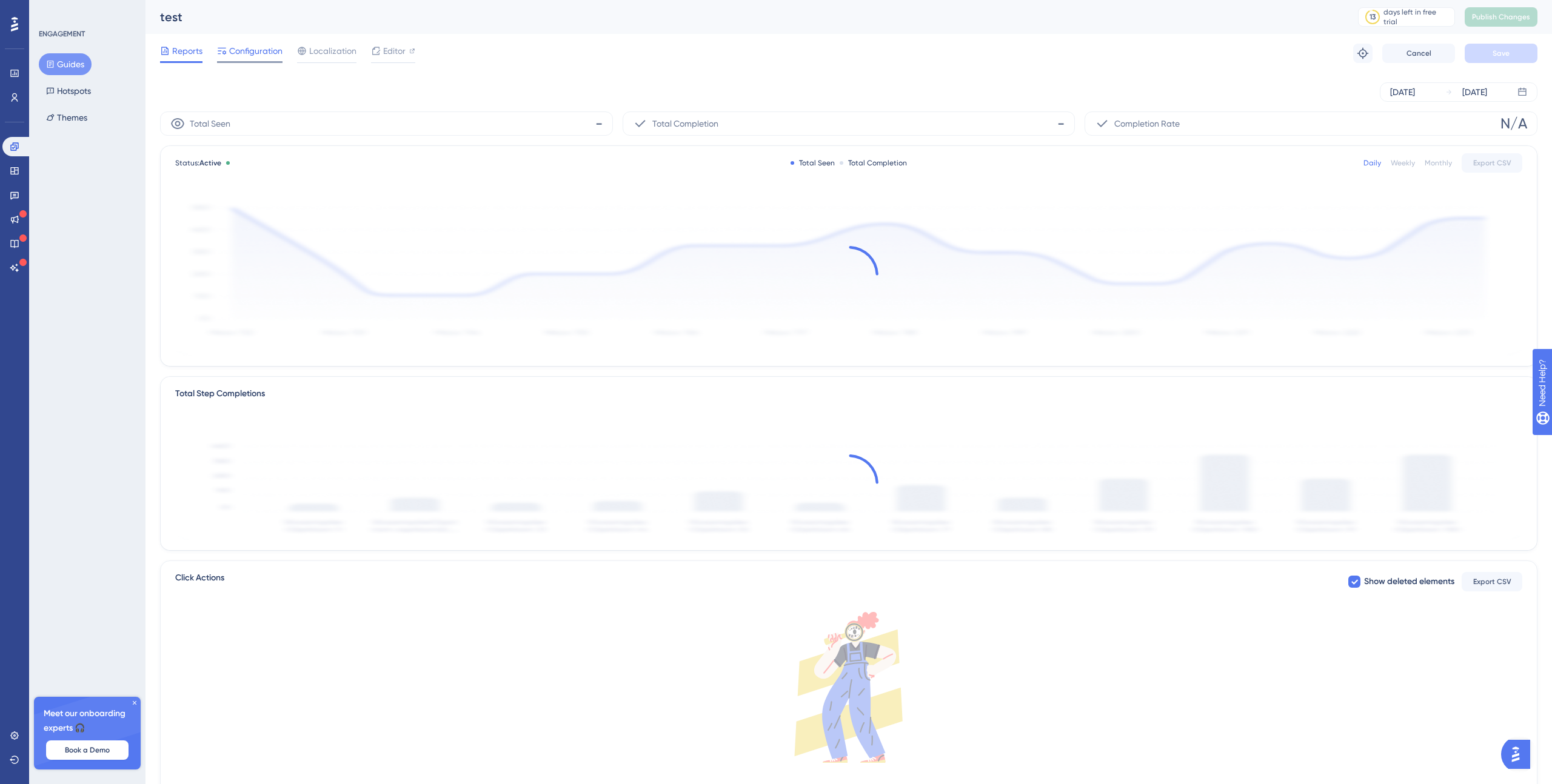
click at [250, 56] on span "Configuration" at bounding box center [256, 50] width 53 height 15
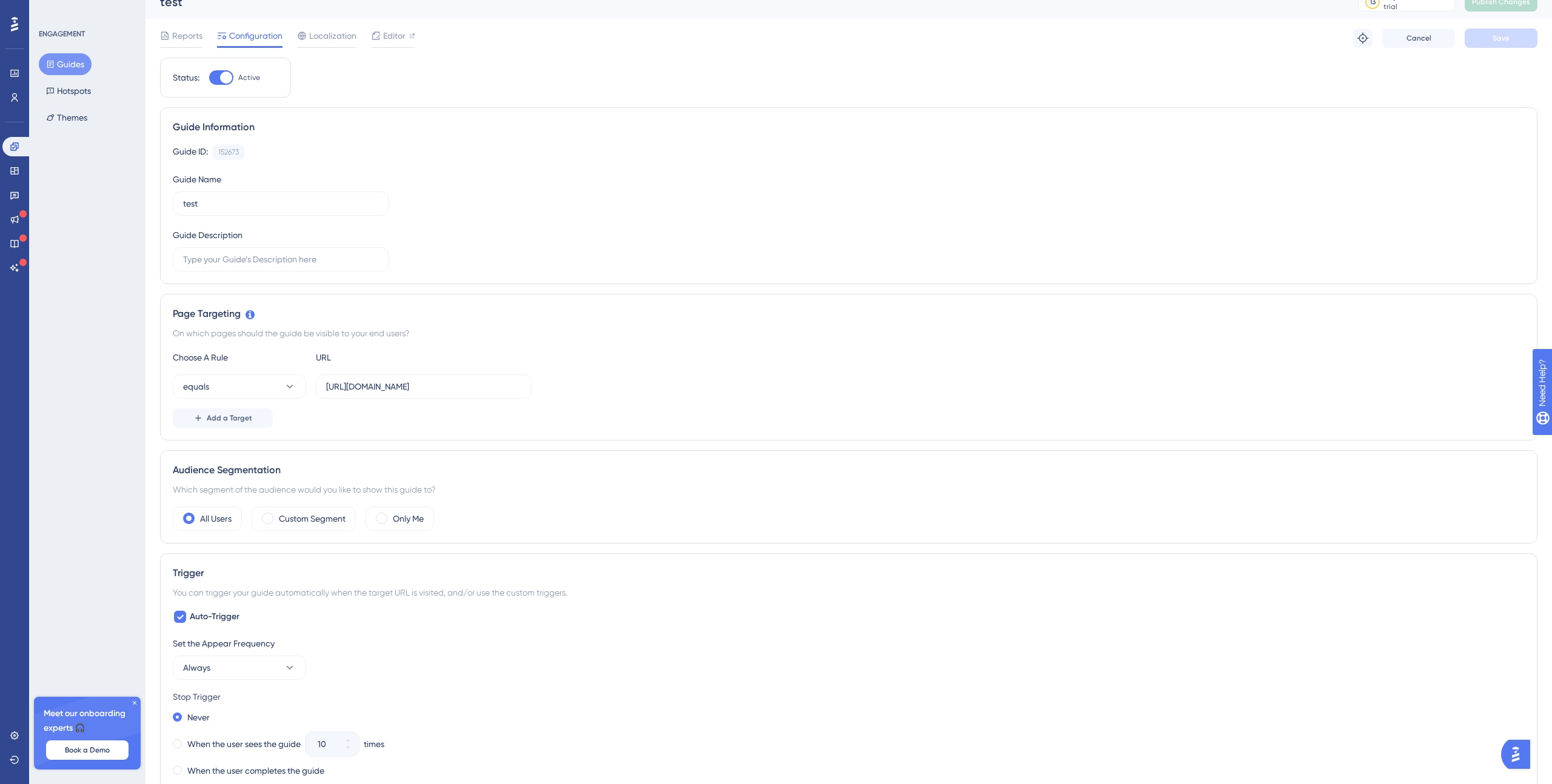
scroll to position [31, 0]
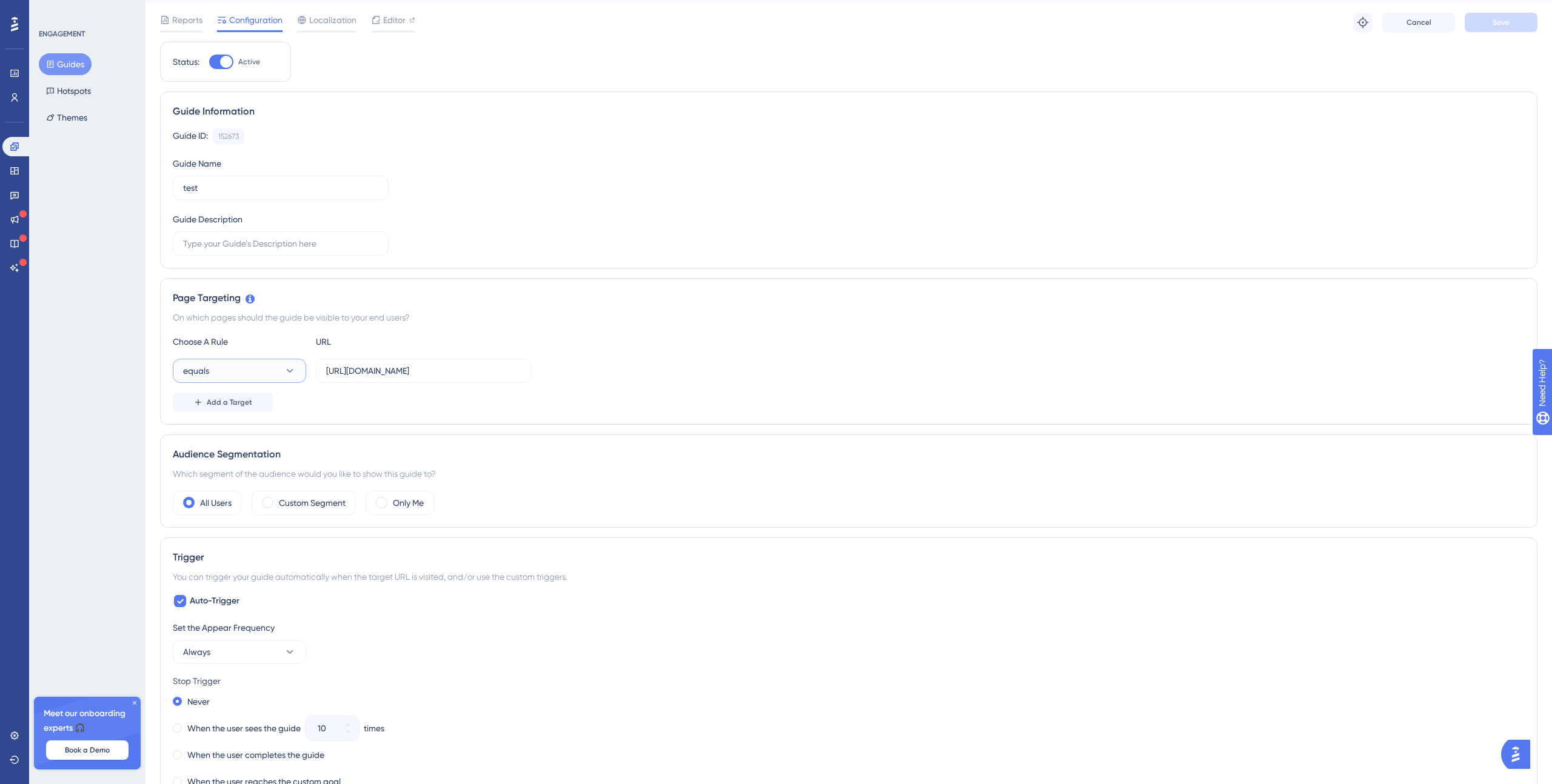
click at [288, 369] on icon at bounding box center [290, 371] width 7 height 3
click at [260, 448] on div "contains contains" at bounding box center [239, 456] width 98 height 24
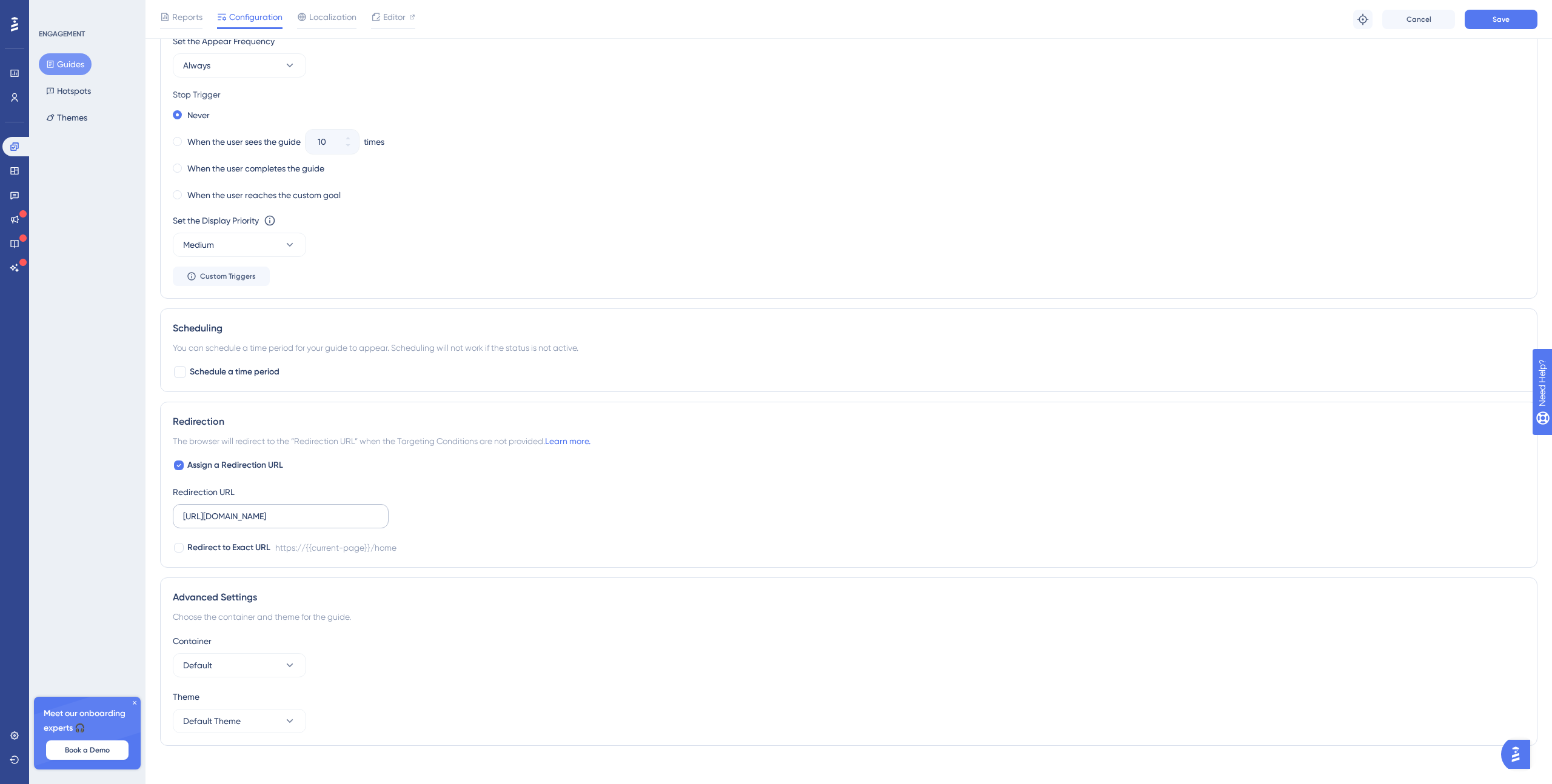
scroll to position [633, 0]
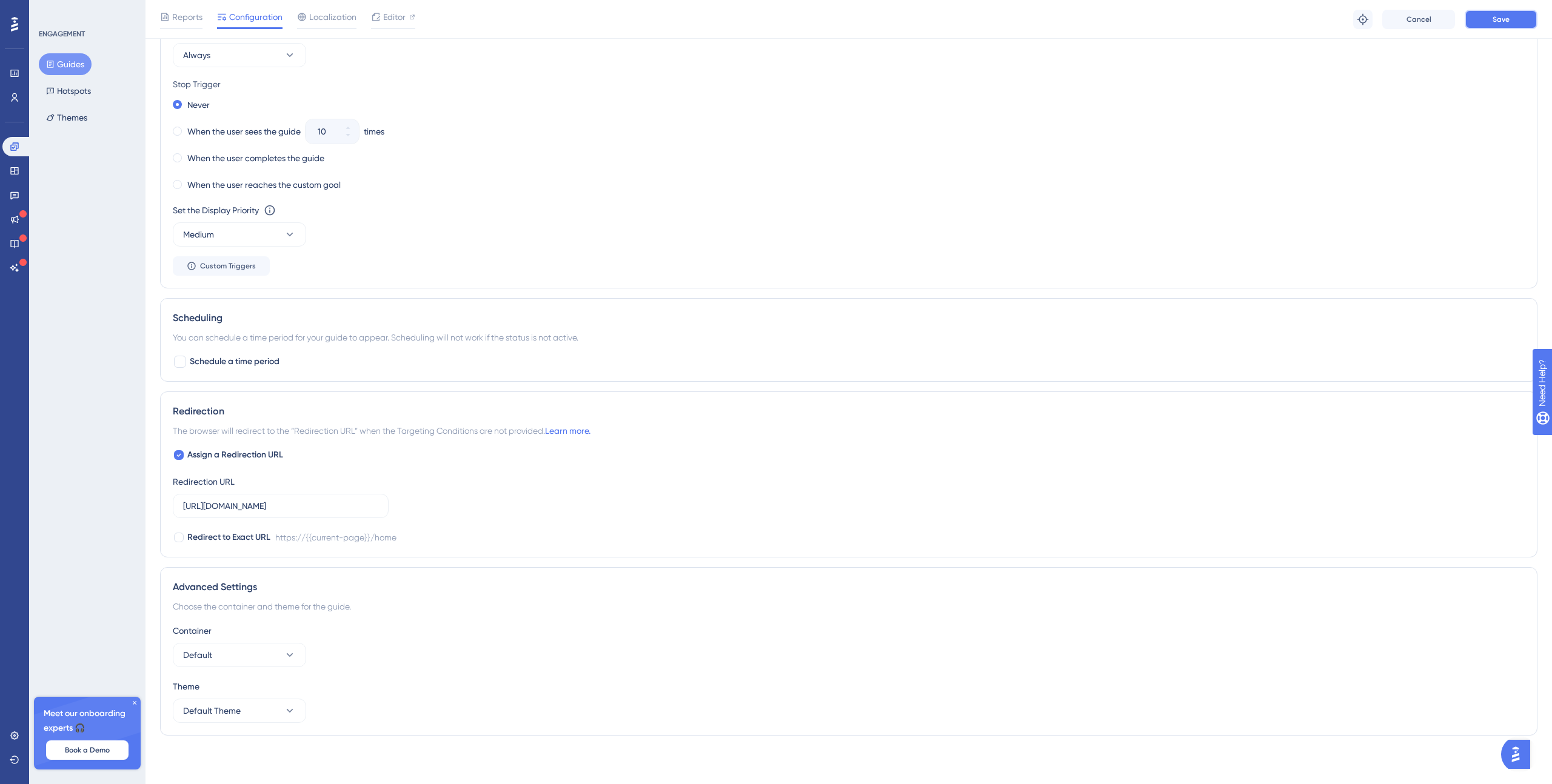
click at [1509, 17] on button "Save" at bounding box center [1502, 19] width 73 height 19
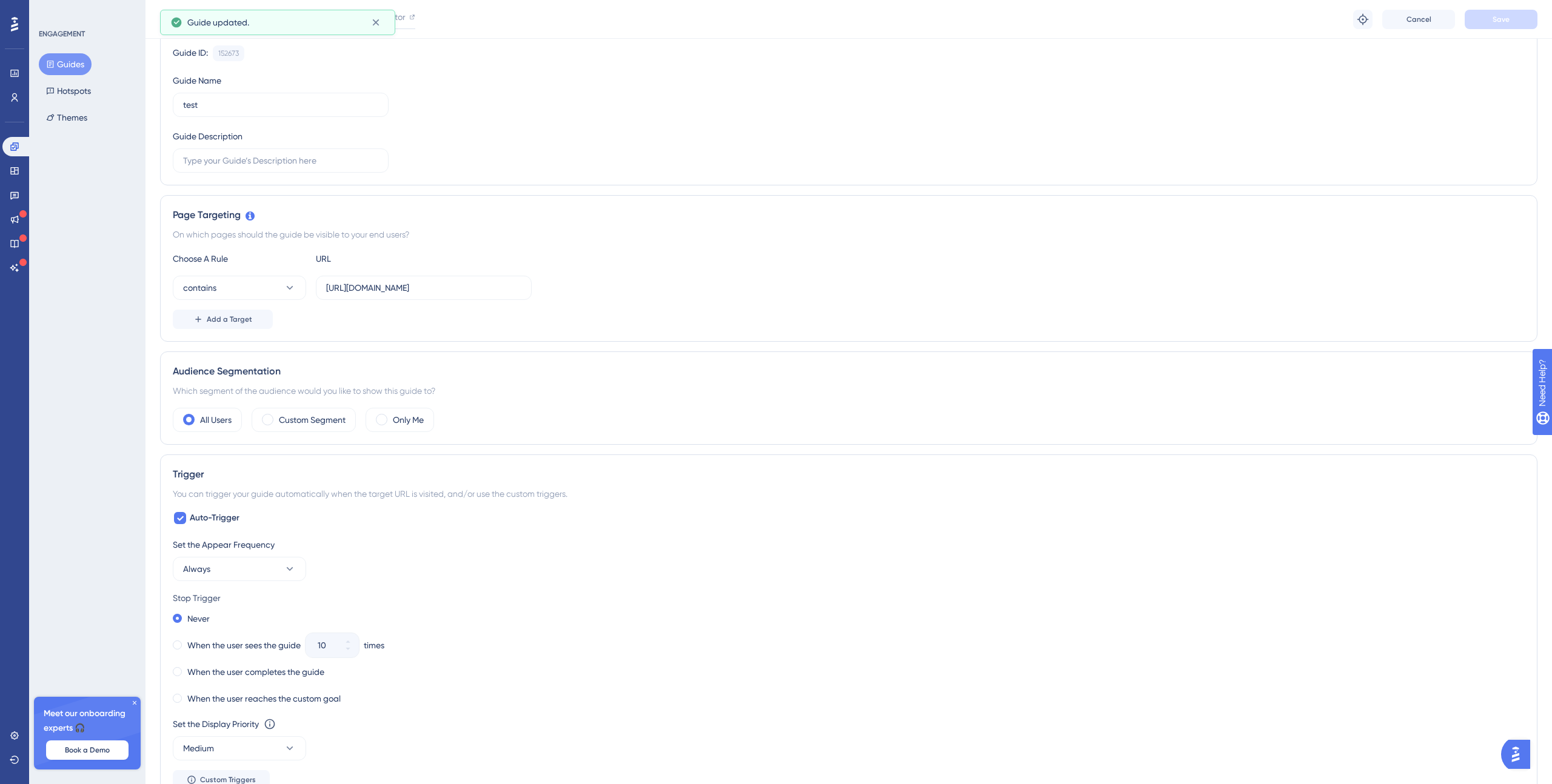
scroll to position [0, 0]
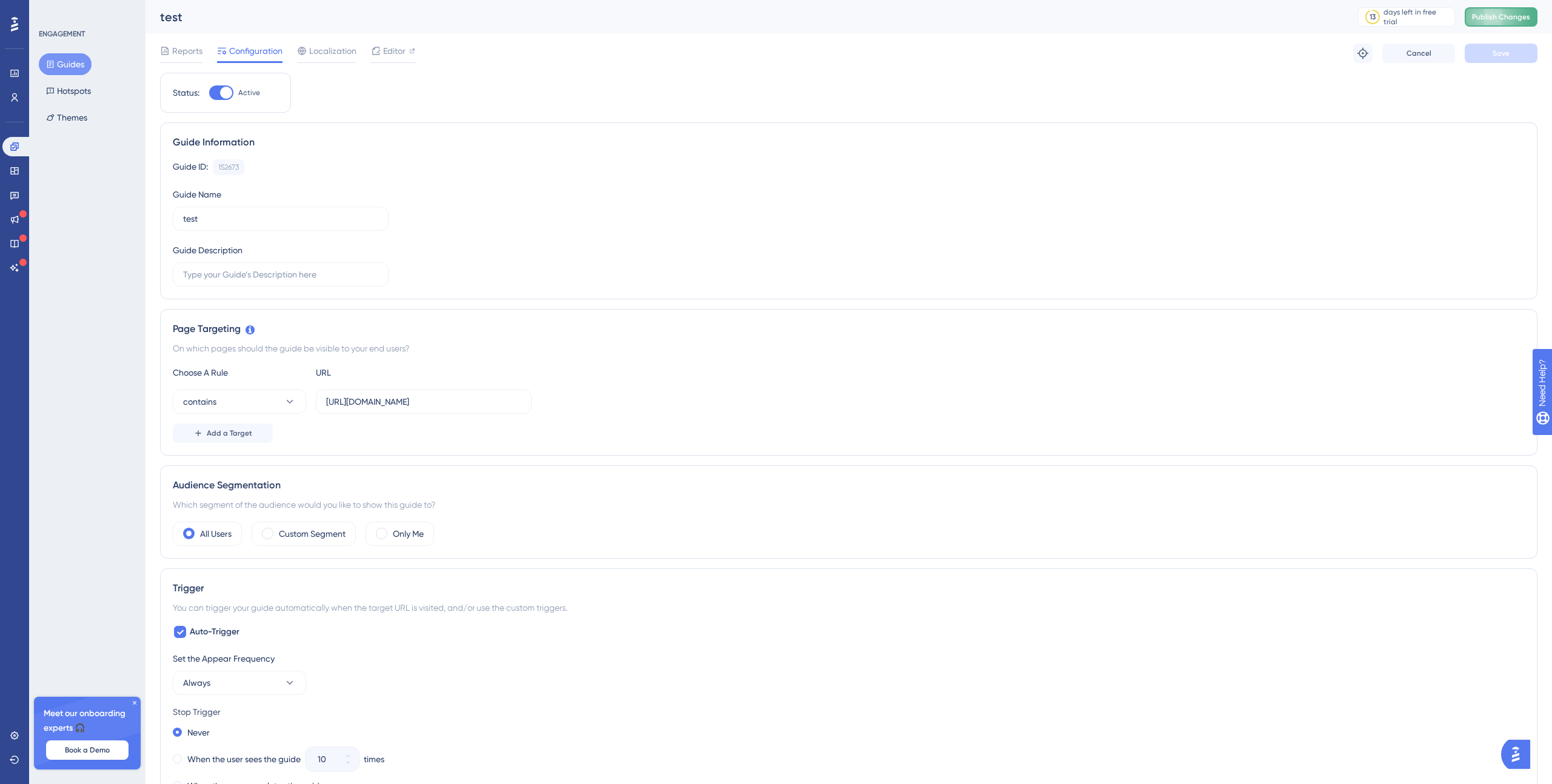
click at [1503, 20] on span "Publish Changes" at bounding box center [1501, 17] width 58 height 10
click at [406, 401] on input "https://49738178.hs-sites.com/home" at bounding box center [423, 402] width 196 height 13
click at [348, 50] on span "Localization" at bounding box center [333, 50] width 47 height 15
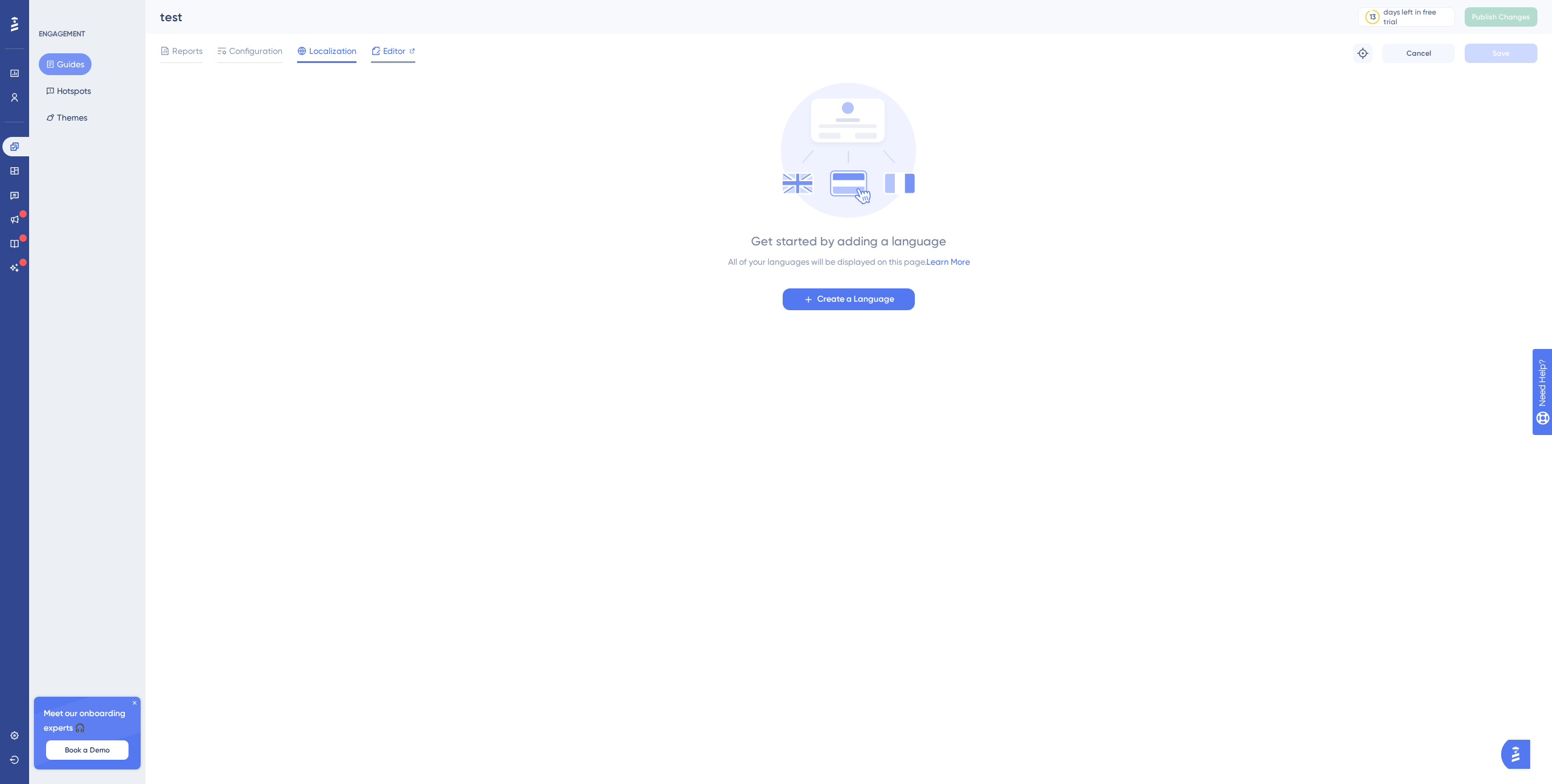
click at [396, 50] on span "Editor" at bounding box center [395, 50] width 23 height 15
click at [254, 51] on span "Configuration" at bounding box center [256, 50] width 53 height 15
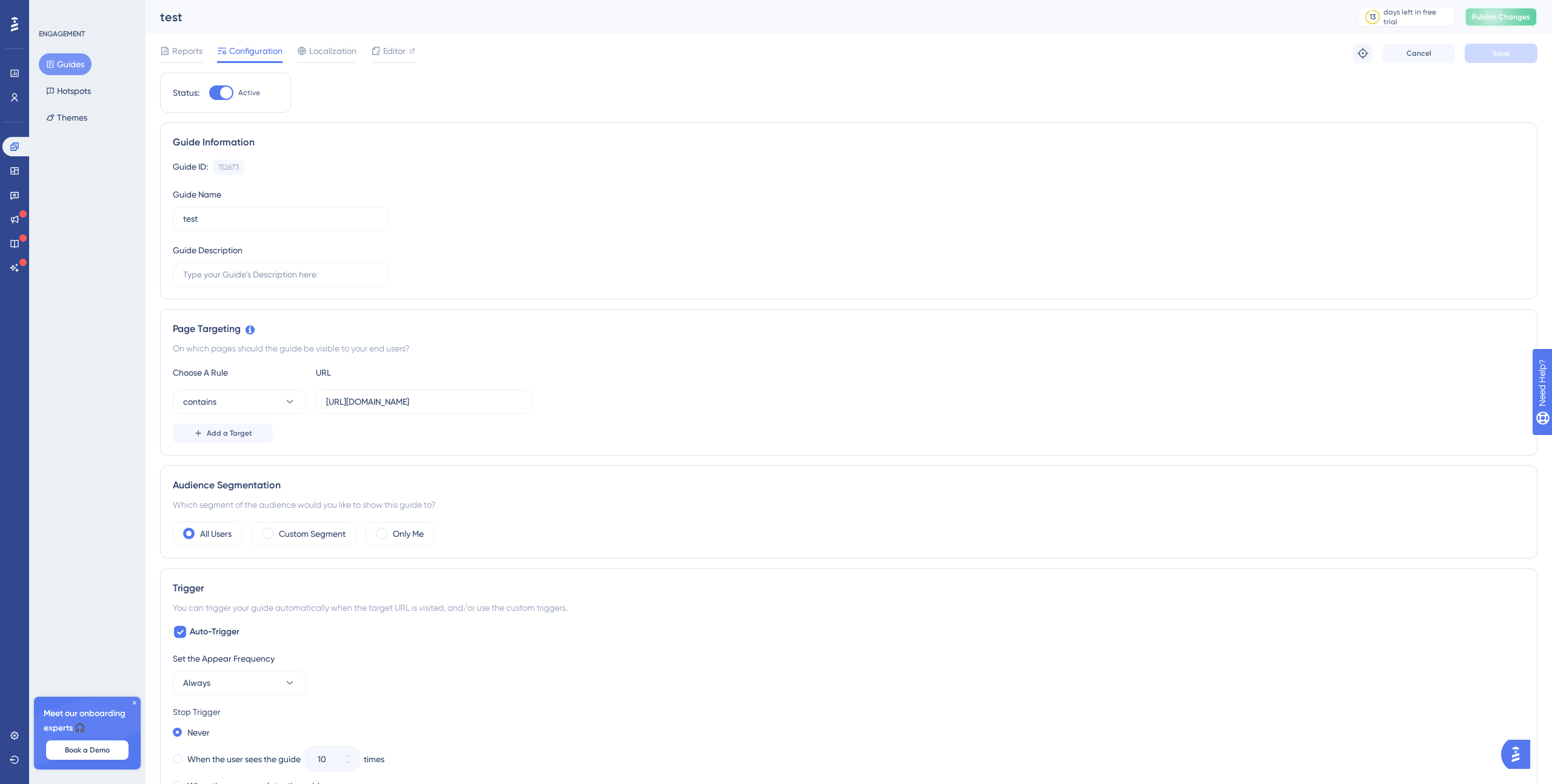
click at [1485, 15] on span "Publish Changes" at bounding box center [1501, 17] width 58 height 10
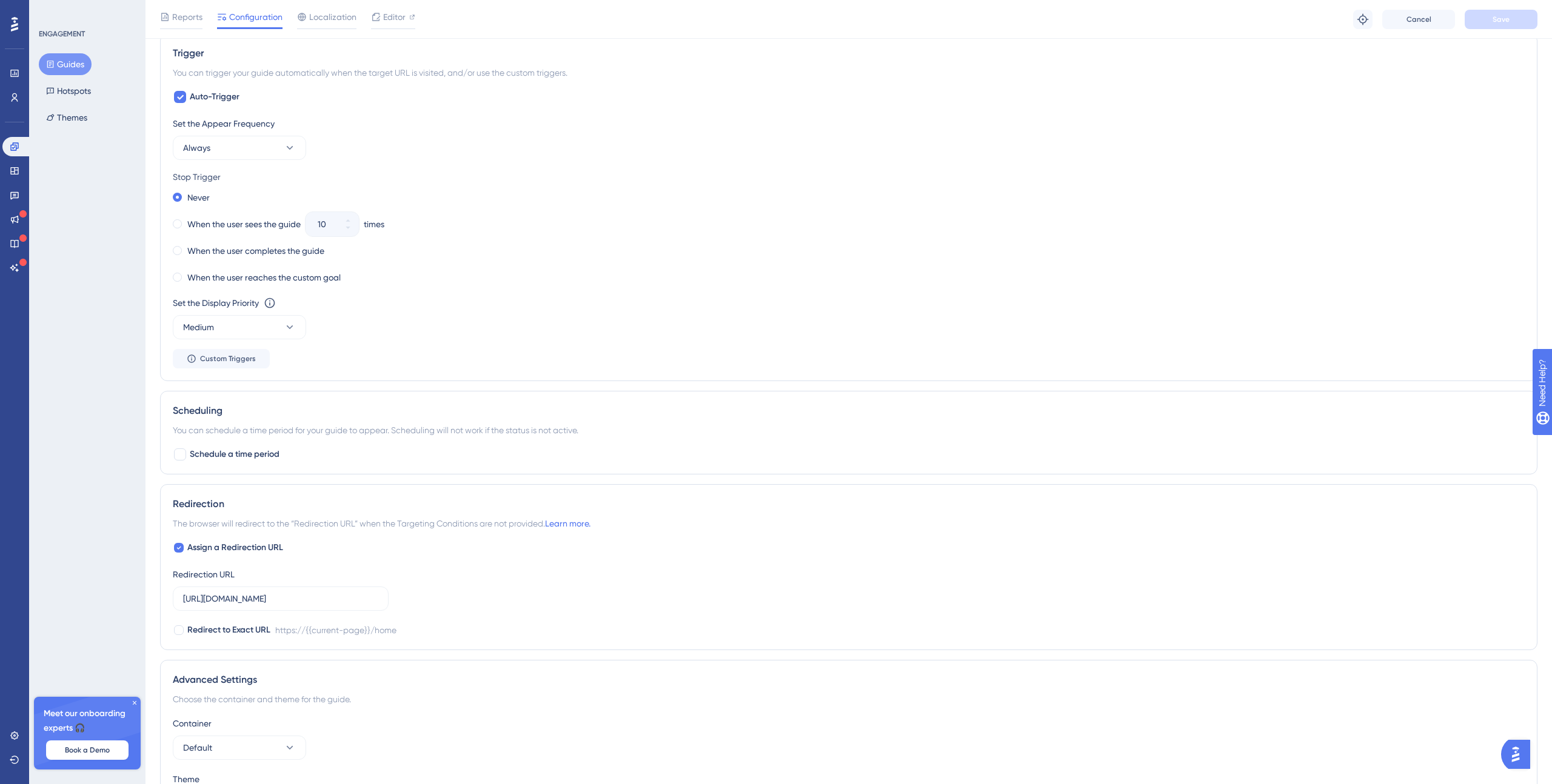
scroll to position [633, 0]
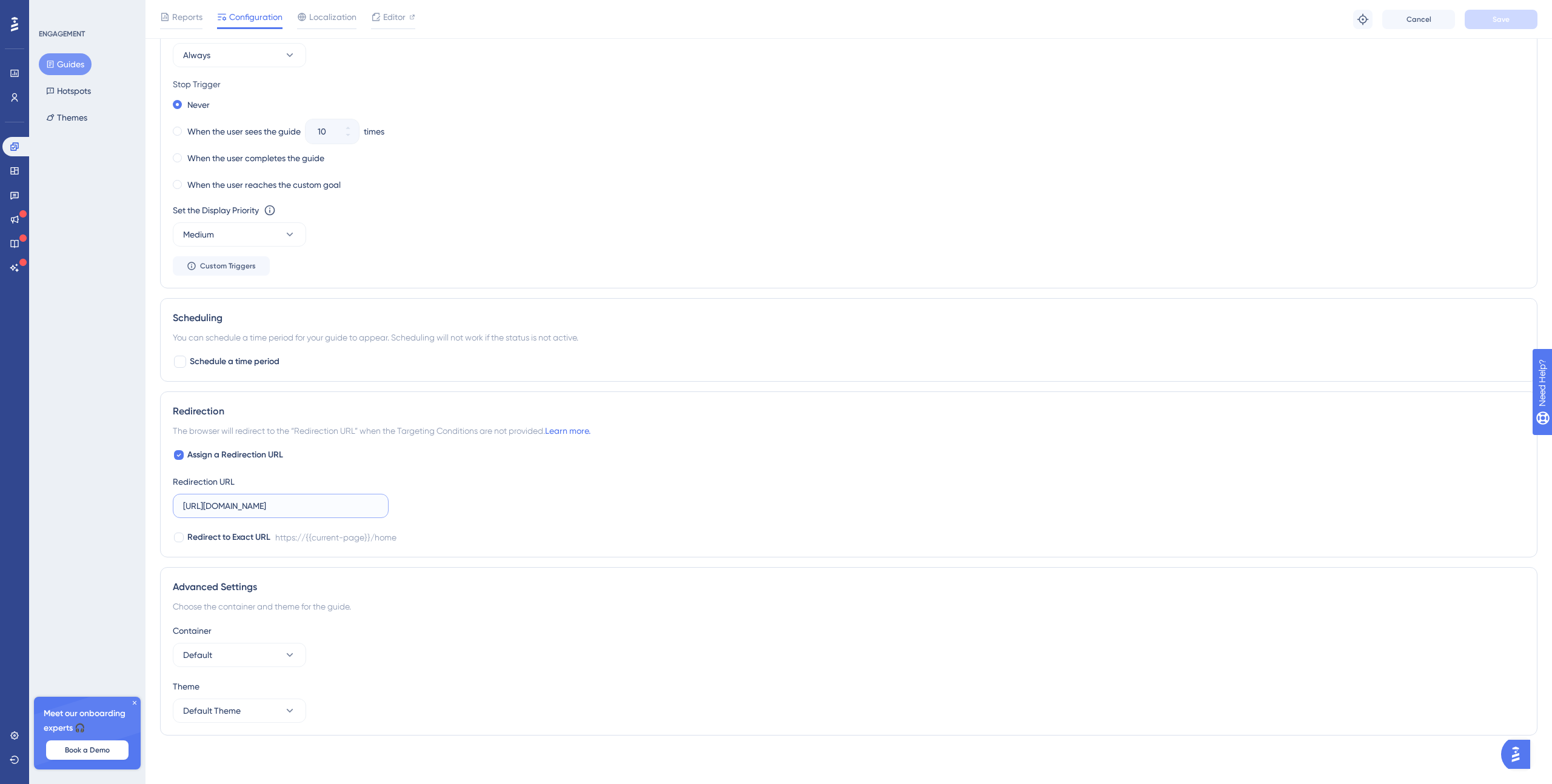
click at [321, 509] on input "https://49738178.hs-sites.com/home" at bounding box center [281, 506] width 196 height 13
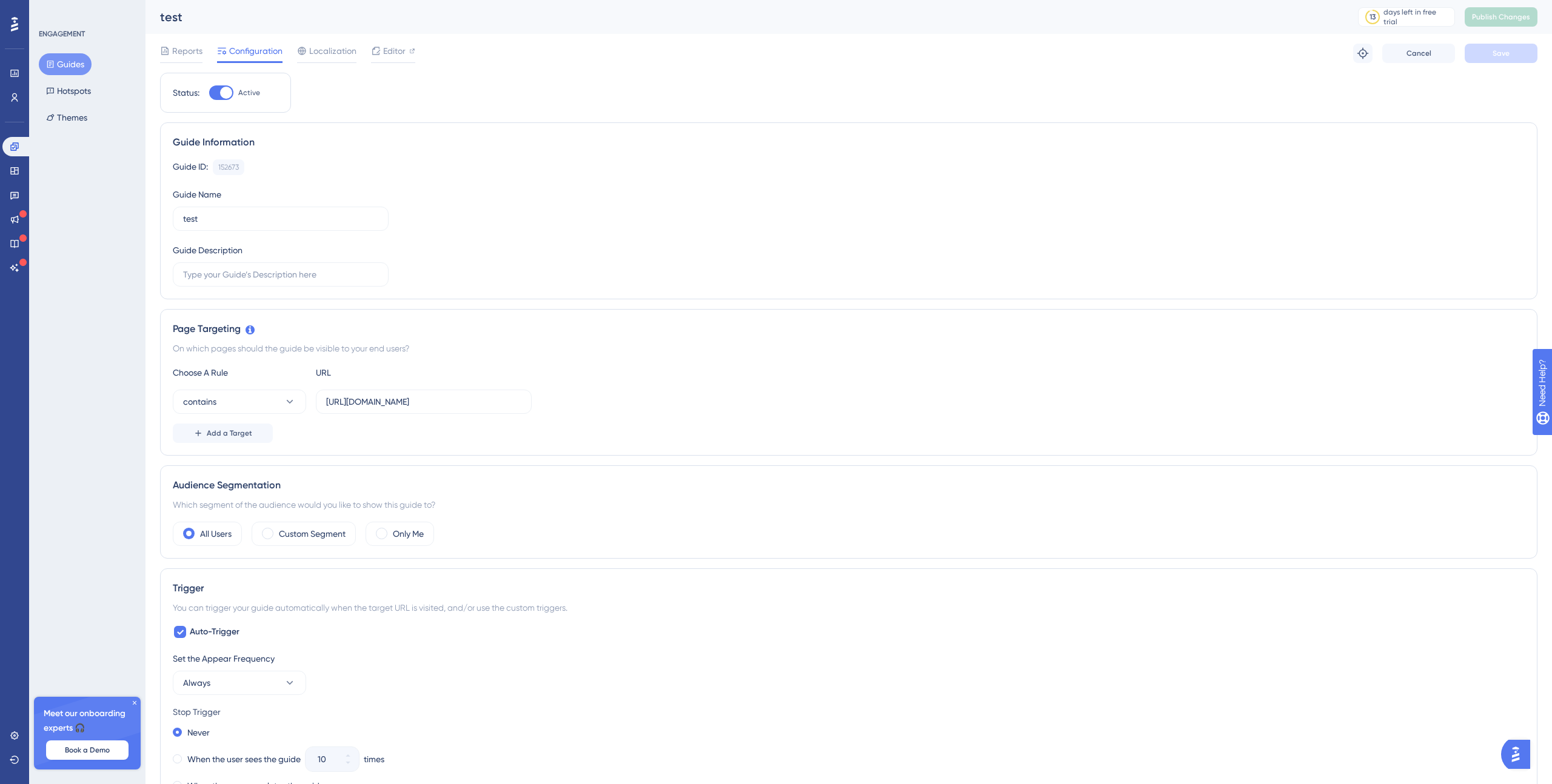
click at [1335, 435] on div "Add a Target" at bounding box center [849, 433] width 1352 height 19
click at [19, 216] on icon at bounding box center [14, 219] width 10 height 10
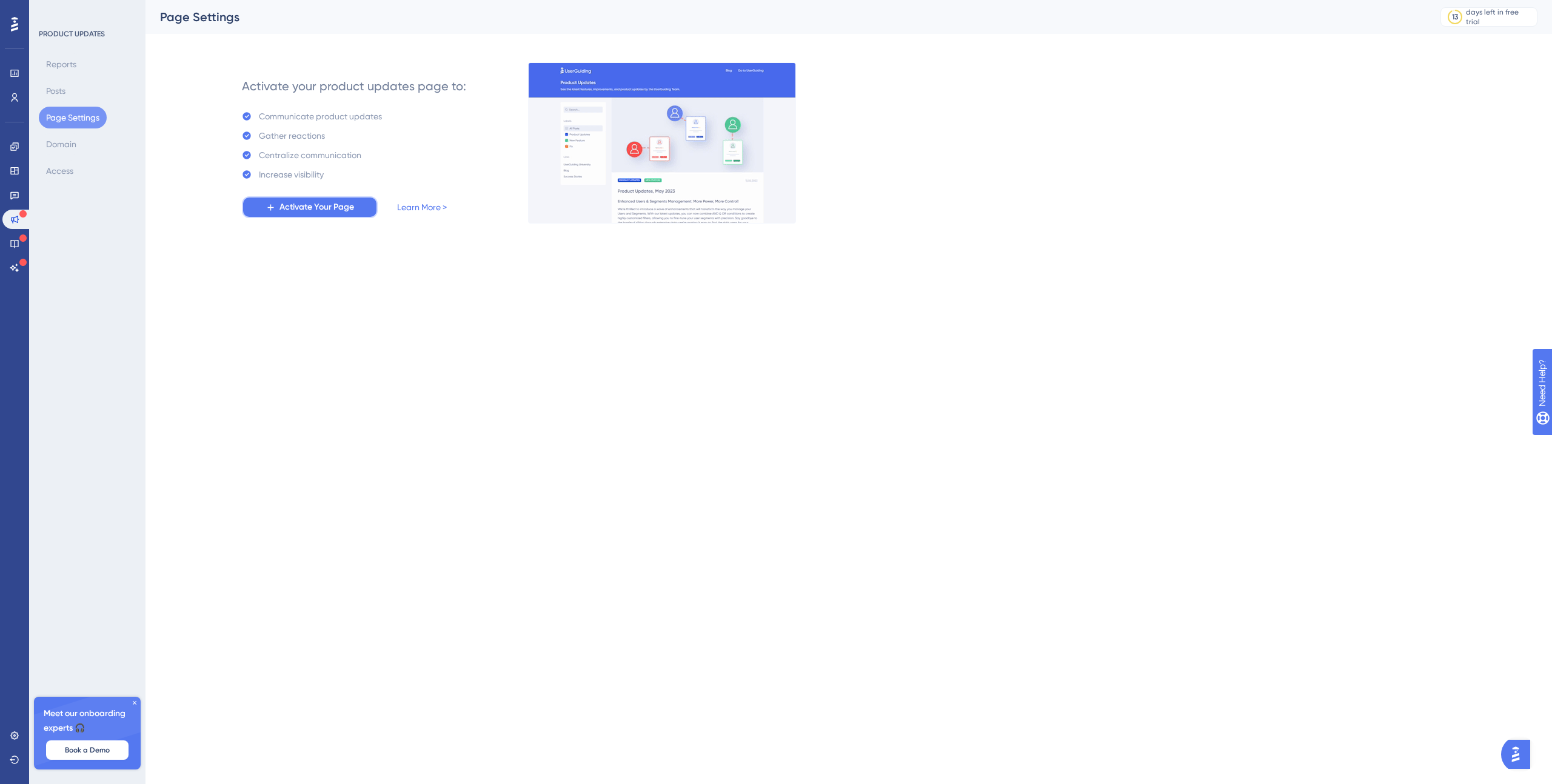
click at [333, 207] on span "Activate Your Page" at bounding box center [316, 207] width 75 height 15
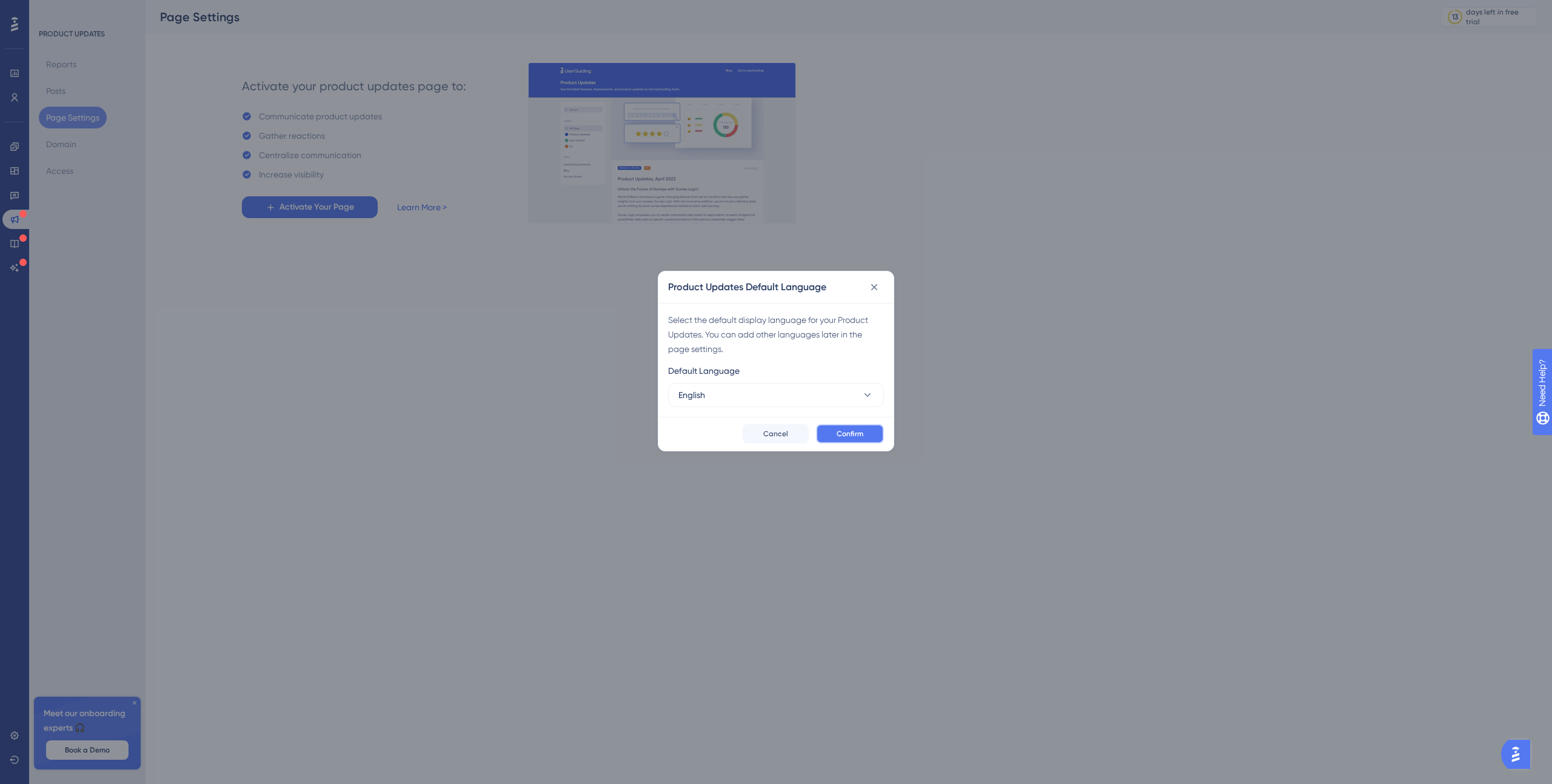
click at [863, 429] on button "Confirm" at bounding box center [849, 434] width 68 height 19
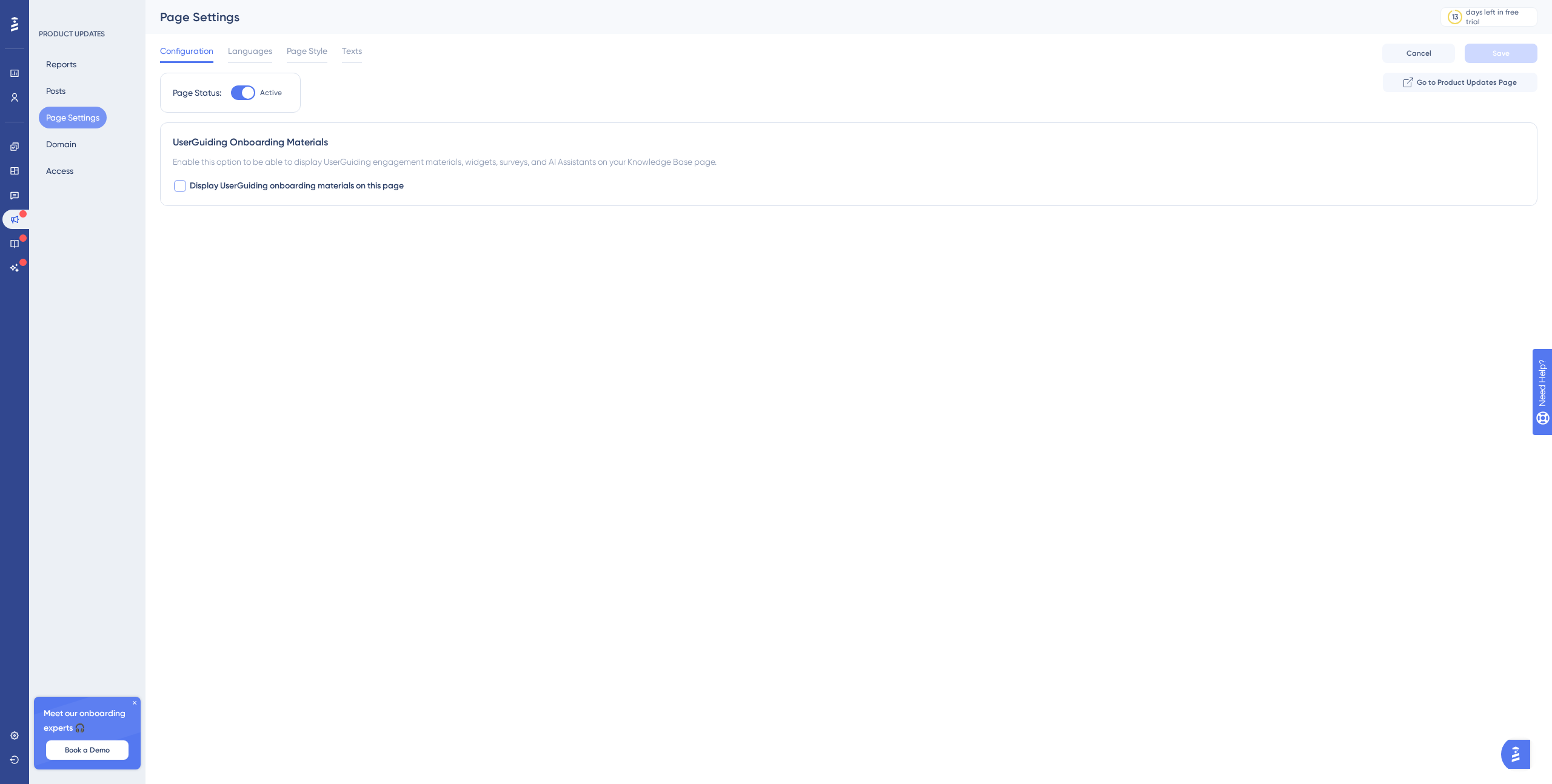
click at [183, 189] on div at bounding box center [180, 186] width 12 height 12
checkbox input "true"
click at [280, 269] on button "Default" at bounding box center [239, 262] width 133 height 24
click at [236, 296] on div "Default Default" at bounding box center [239, 298] width 98 height 24
click at [1523, 50] on button "Save" at bounding box center [1502, 53] width 73 height 19
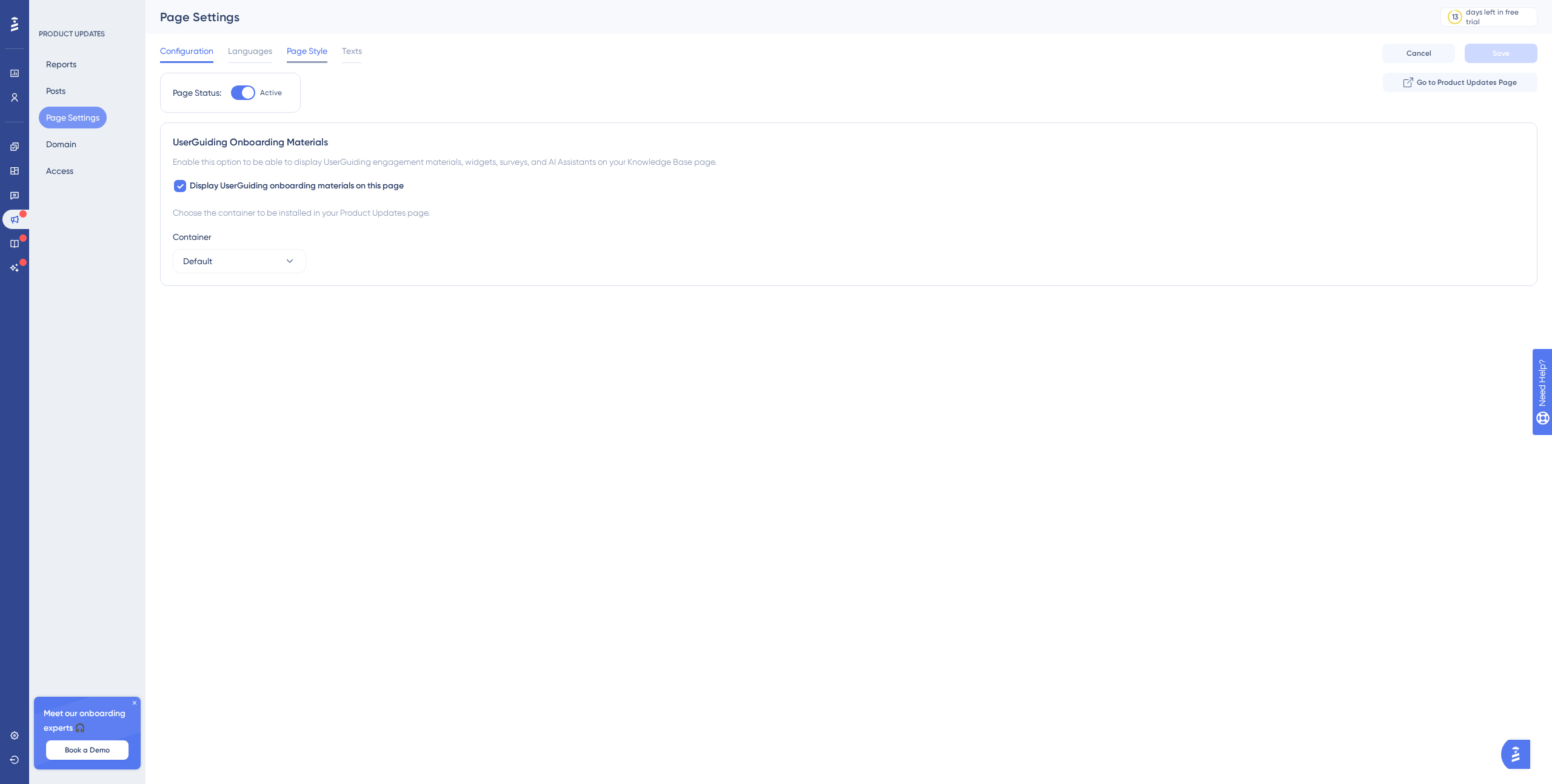
click at [309, 53] on span "Page Style" at bounding box center [307, 50] width 41 height 15
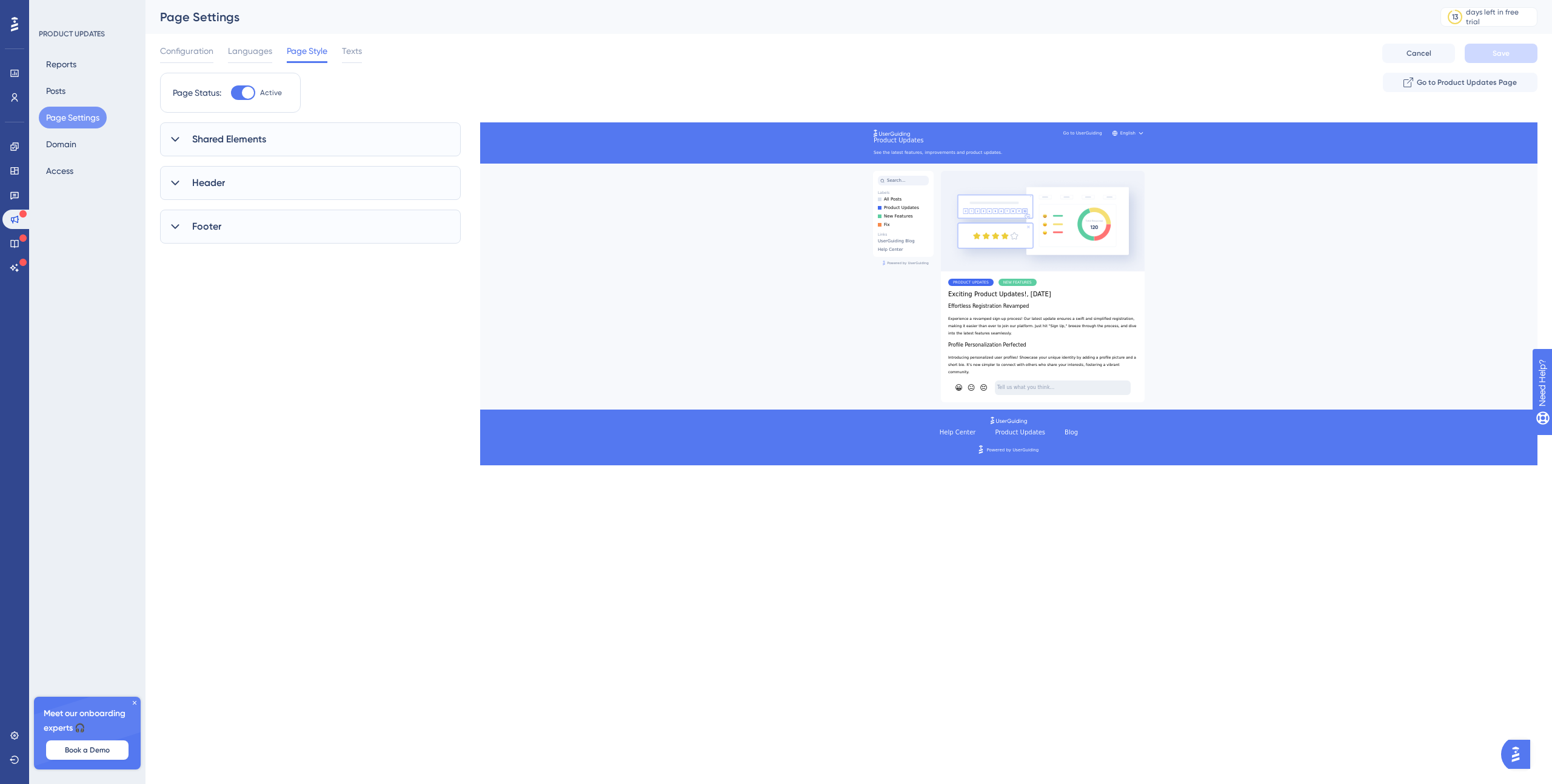
click at [179, 149] on div "Shared Elements" at bounding box center [310, 139] width 301 height 34
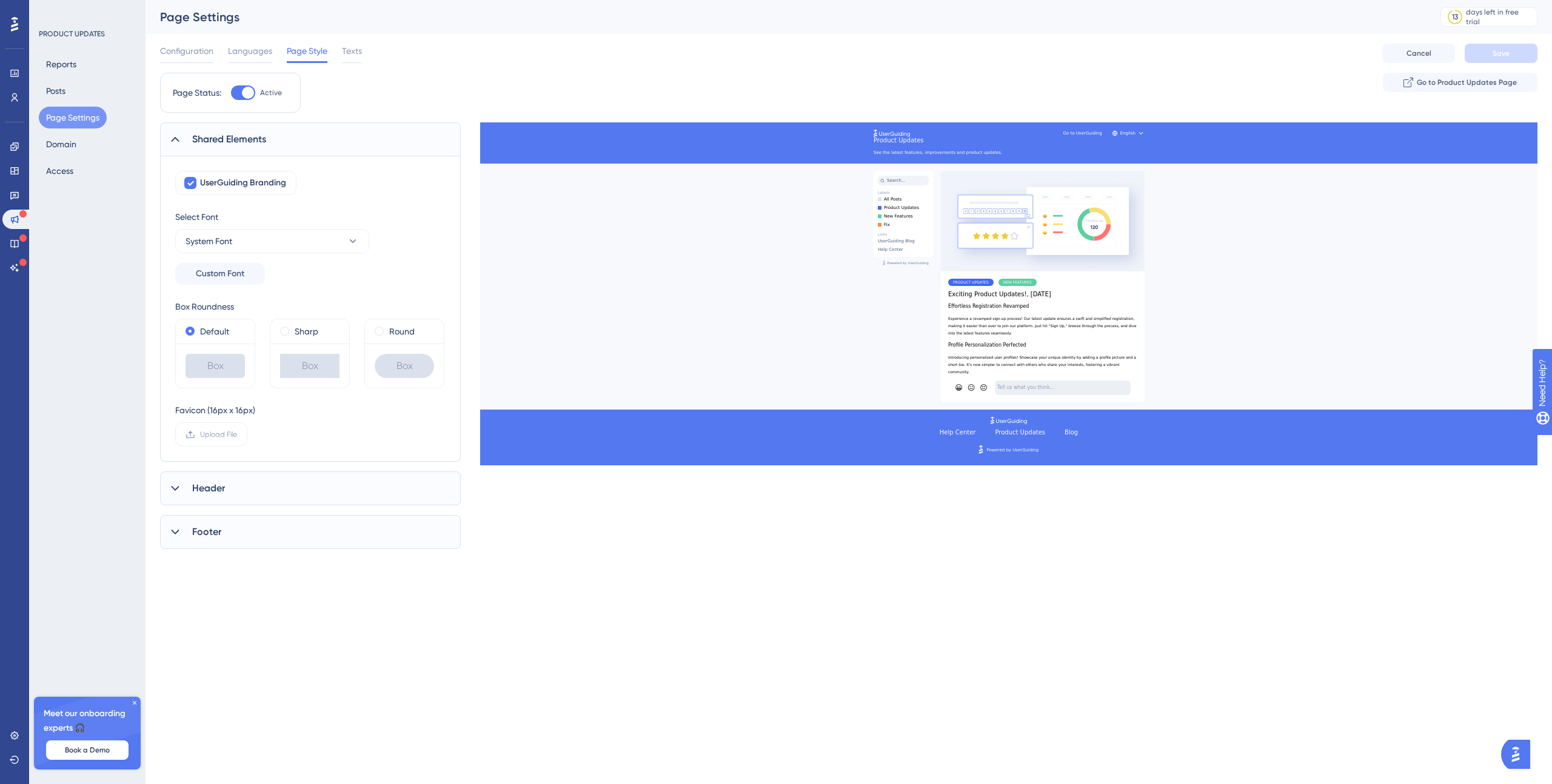
click at [190, 481] on div "Header" at bounding box center [310, 488] width 301 height 34
click at [196, 51] on span "Configuration" at bounding box center [186, 50] width 53 height 15
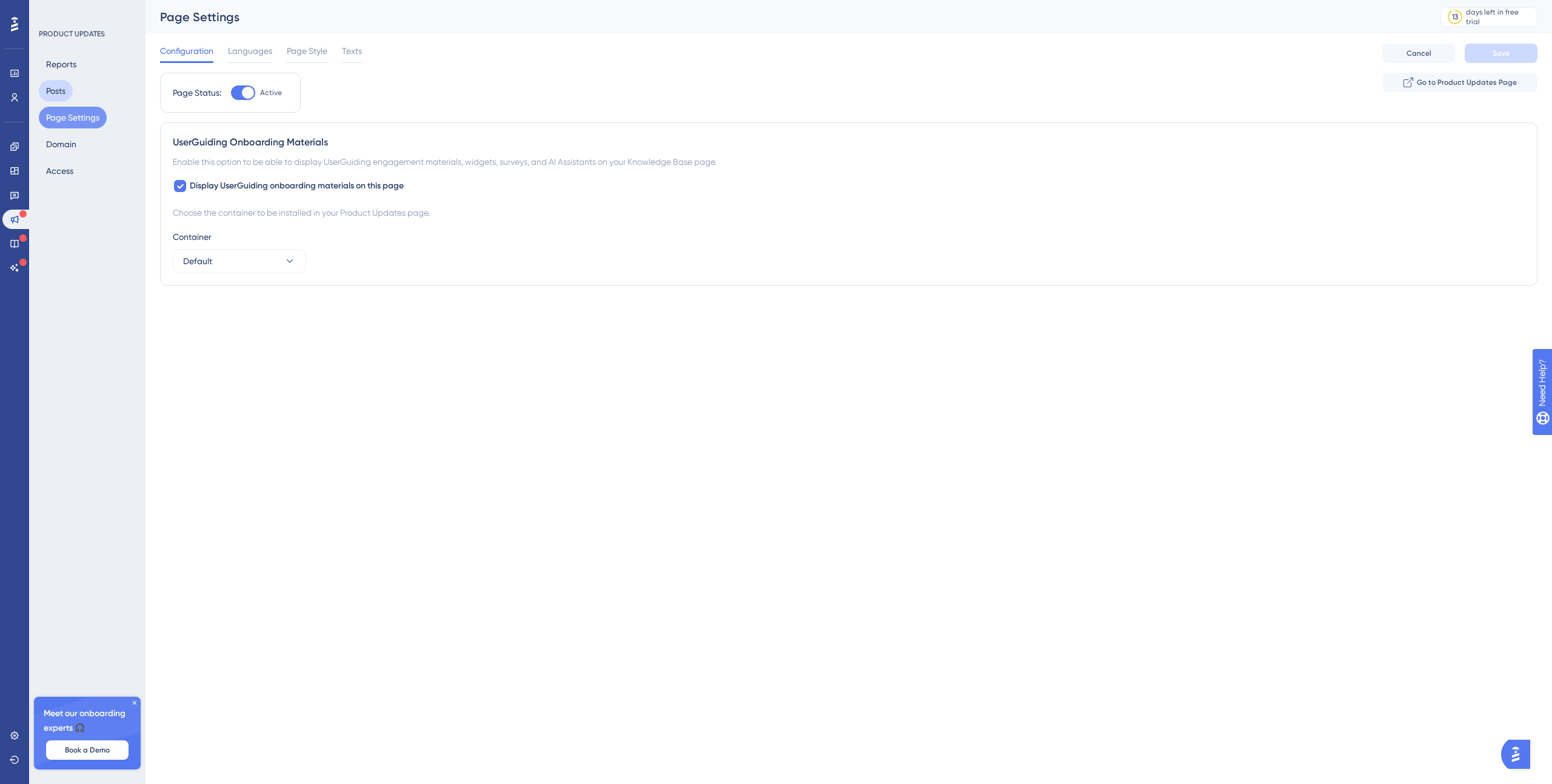
click at [51, 90] on button "Posts" at bounding box center [56, 90] width 34 height 22
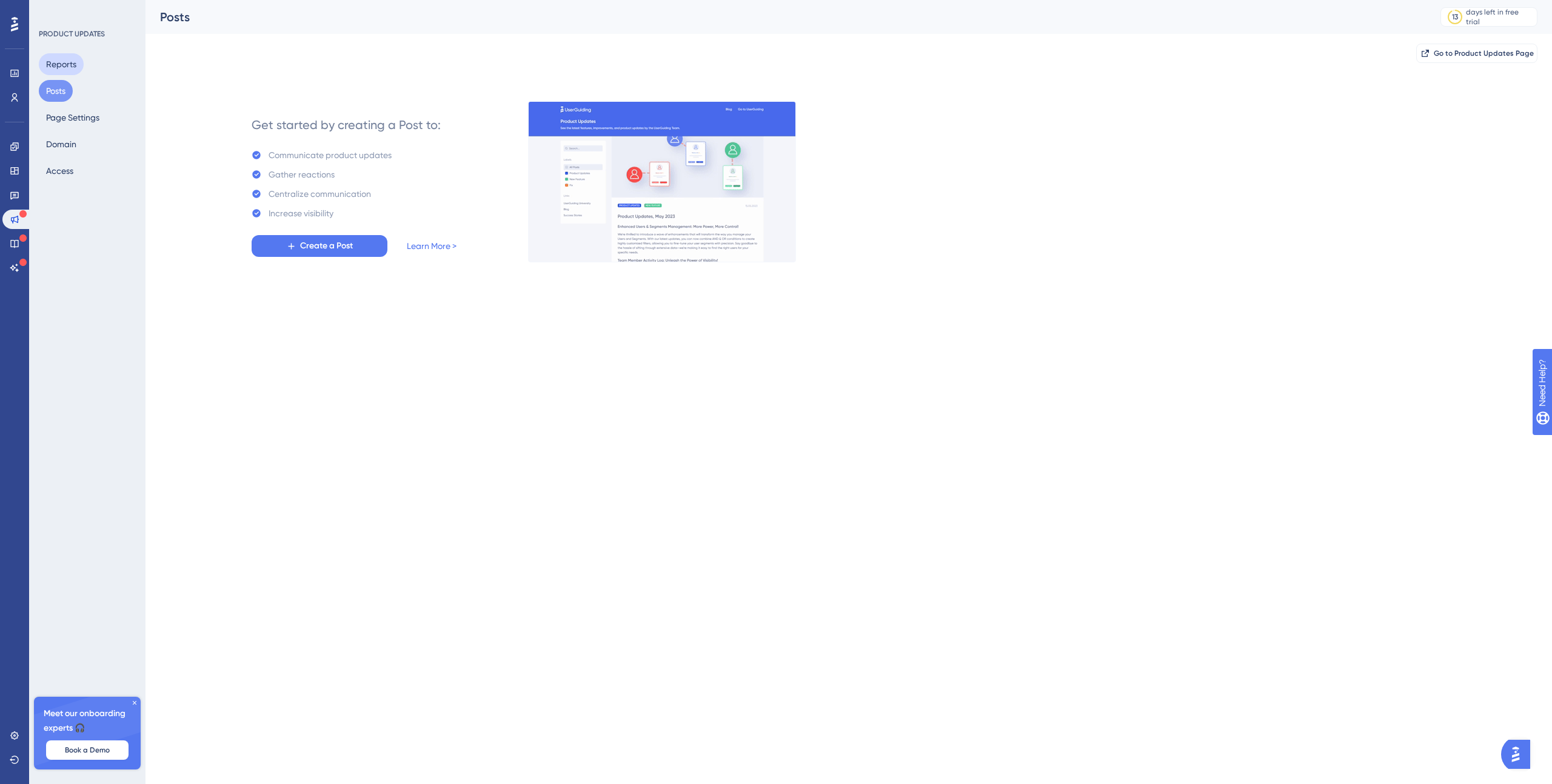
click at [69, 65] on button "Reports" at bounding box center [62, 63] width 45 height 22
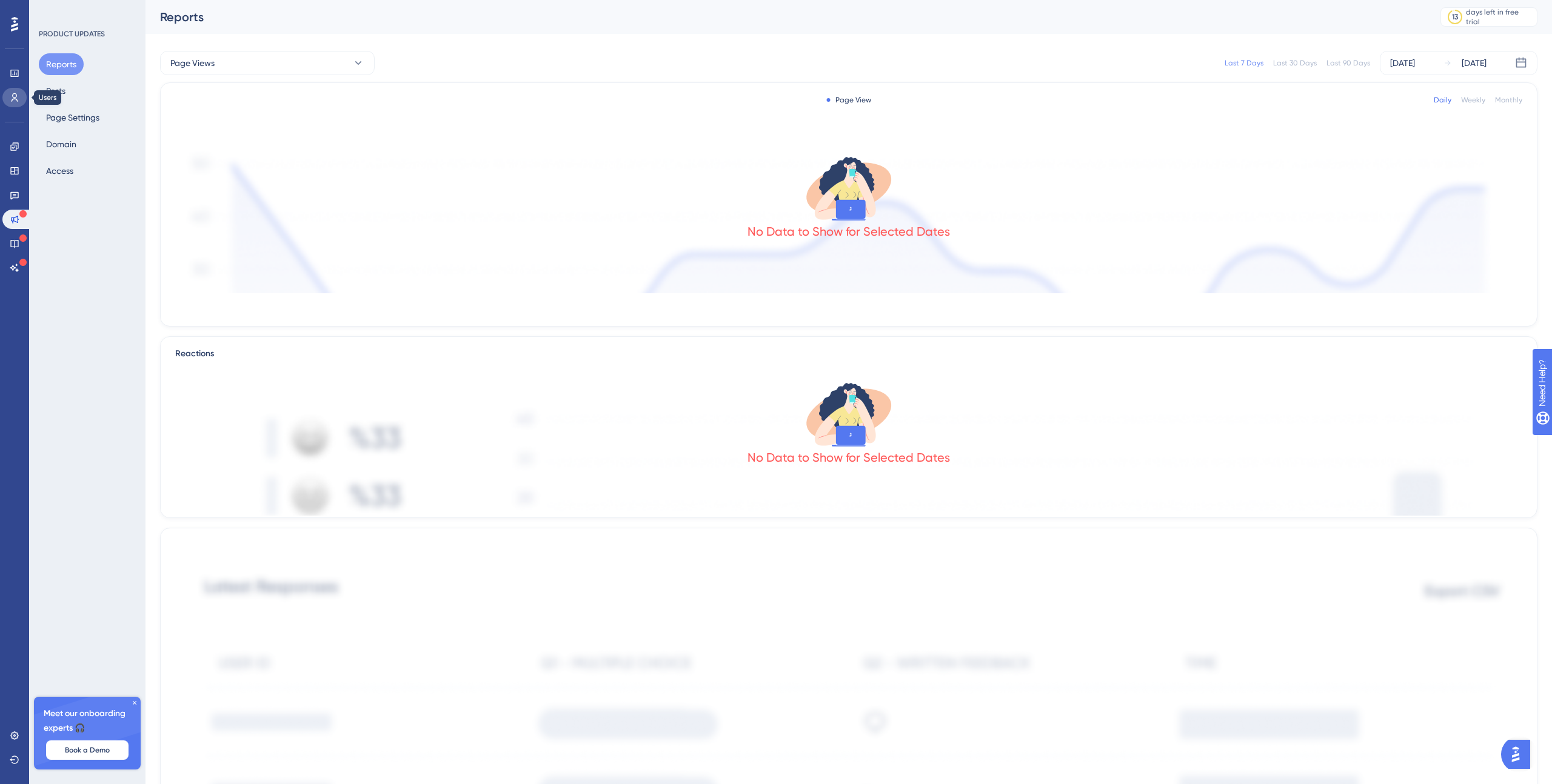
click at [14, 102] on icon at bounding box center [14, 97] width 10 height 10
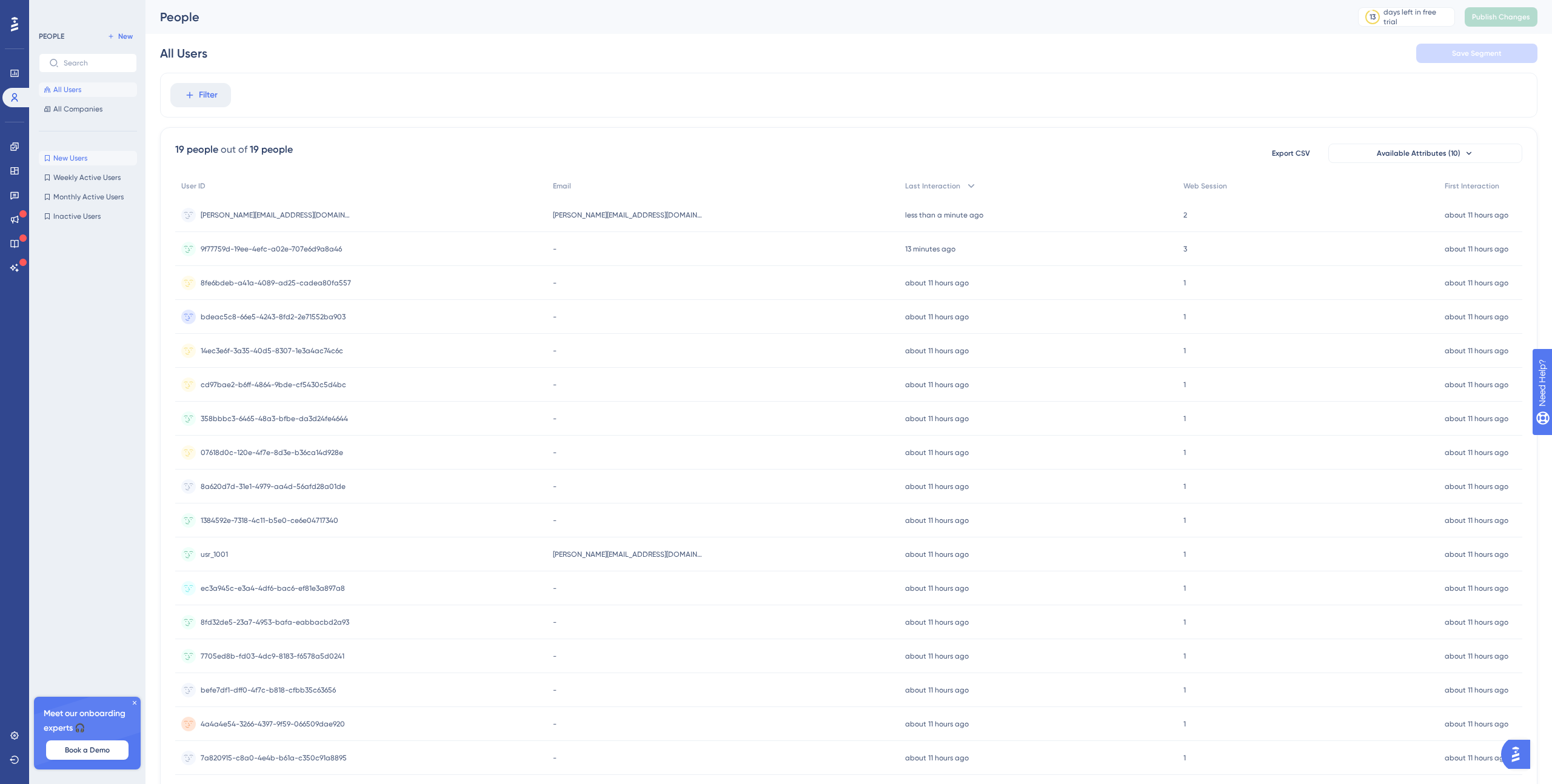
click at [72, 156] on span "New Users" at bounding box center [70, 157] width 34 height 10
